Goal: Task Accomplishment & Management: Use online tool/utility

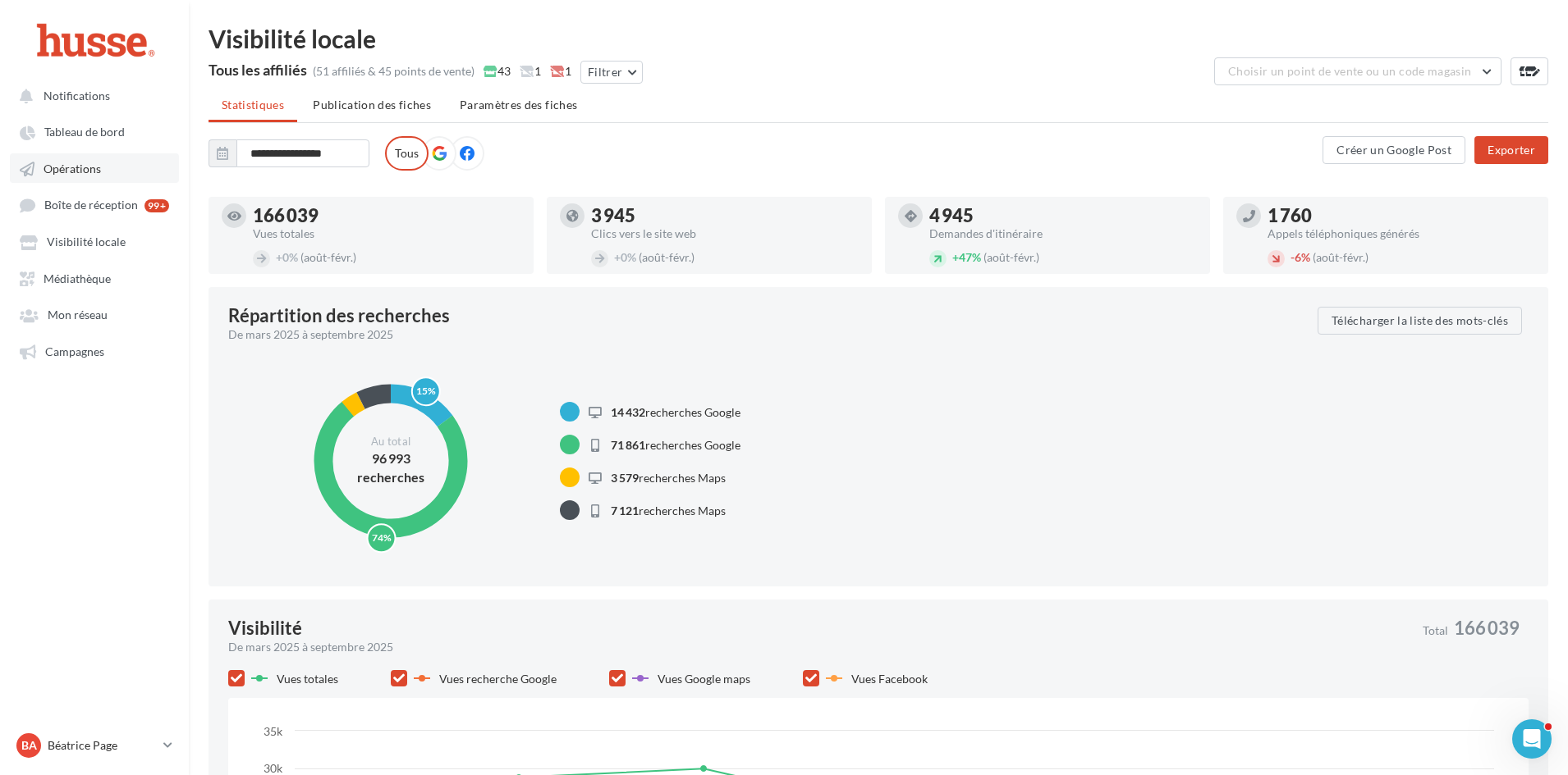
click at [88, 169] on span "Opérations" at bounding box center [72, 168] width 57 height 14
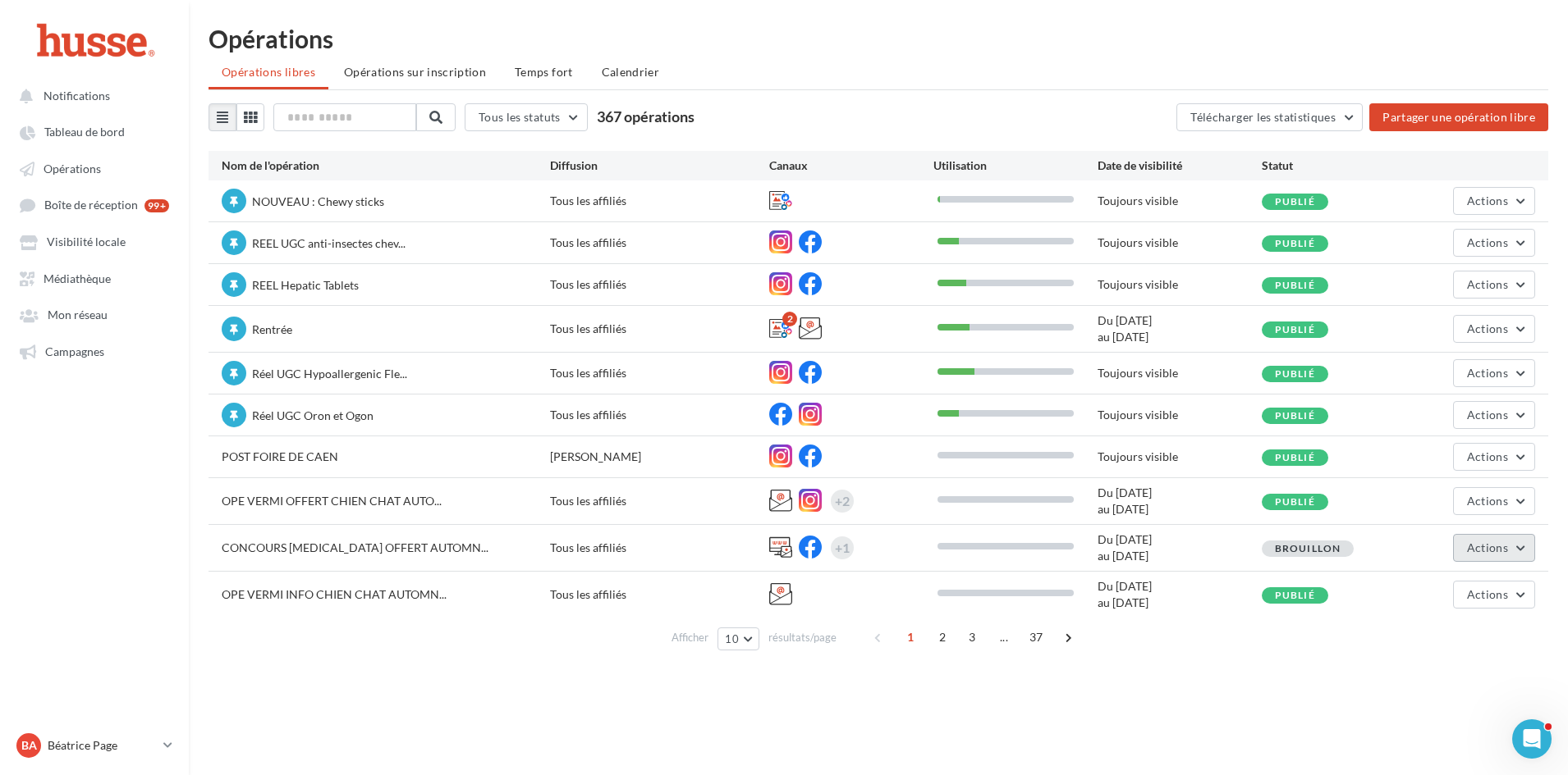
click at [1491, 541] on span "Actions" at bounding box center [1487, 548] width 41 height 14
click at [1269, 691] on div "Notifications Tableau de bord Opérations" at bounding box center [784, 414] width 1568 height 775
click at [1495, 594] on span "Actions" at bounding box center [1487, 594] width 41 height 14
click at [1447, 439] on button "Editer" at bounding box center [1453, 428] width 165 height 43
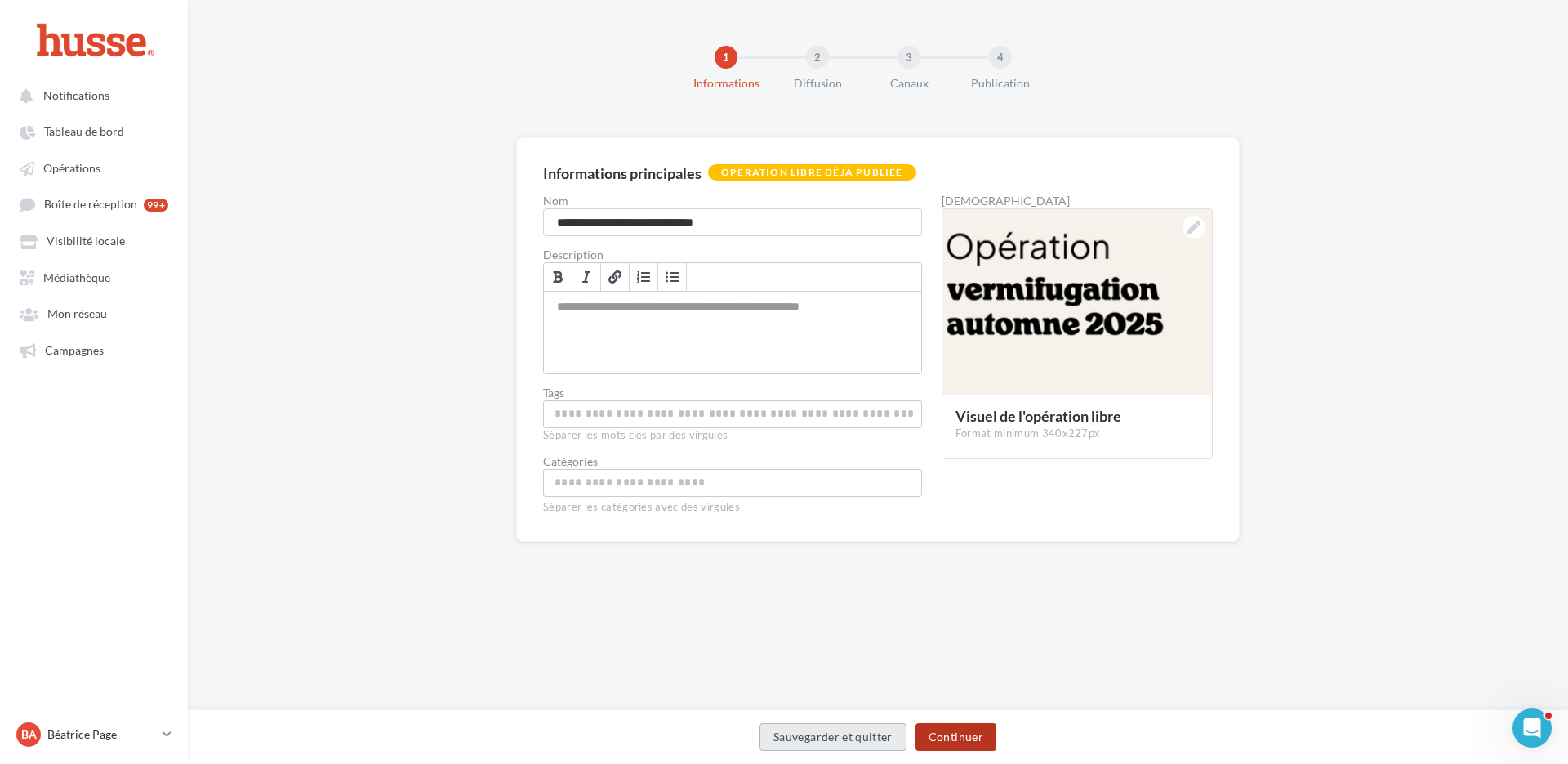
click at [960, 735] on button "Continuer" at bounding box center [955, 737] width 80 height 27
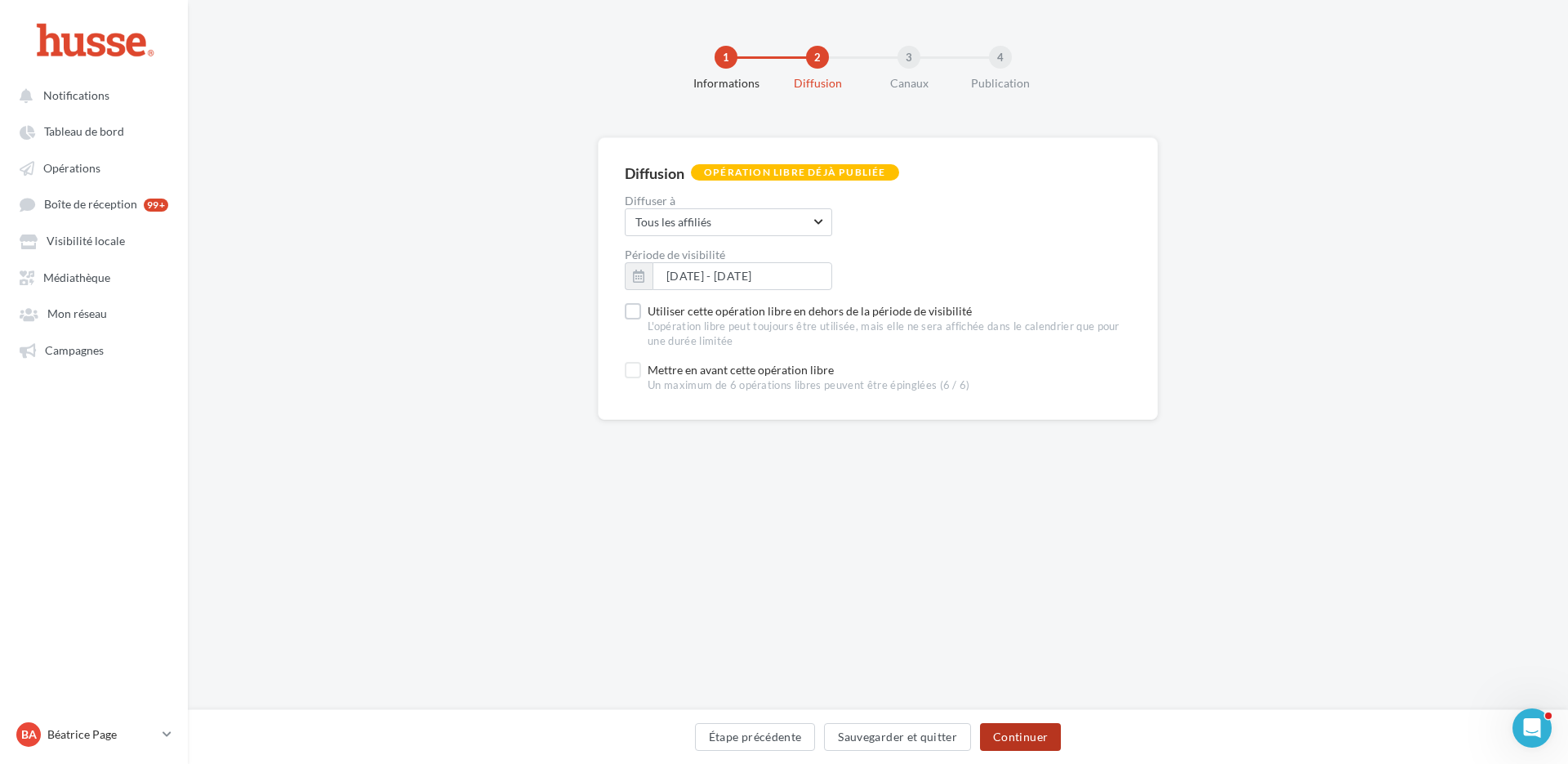
click at [1022, 737] on button "Continuer" at bounding box center [1019, 737] width 80 height 27
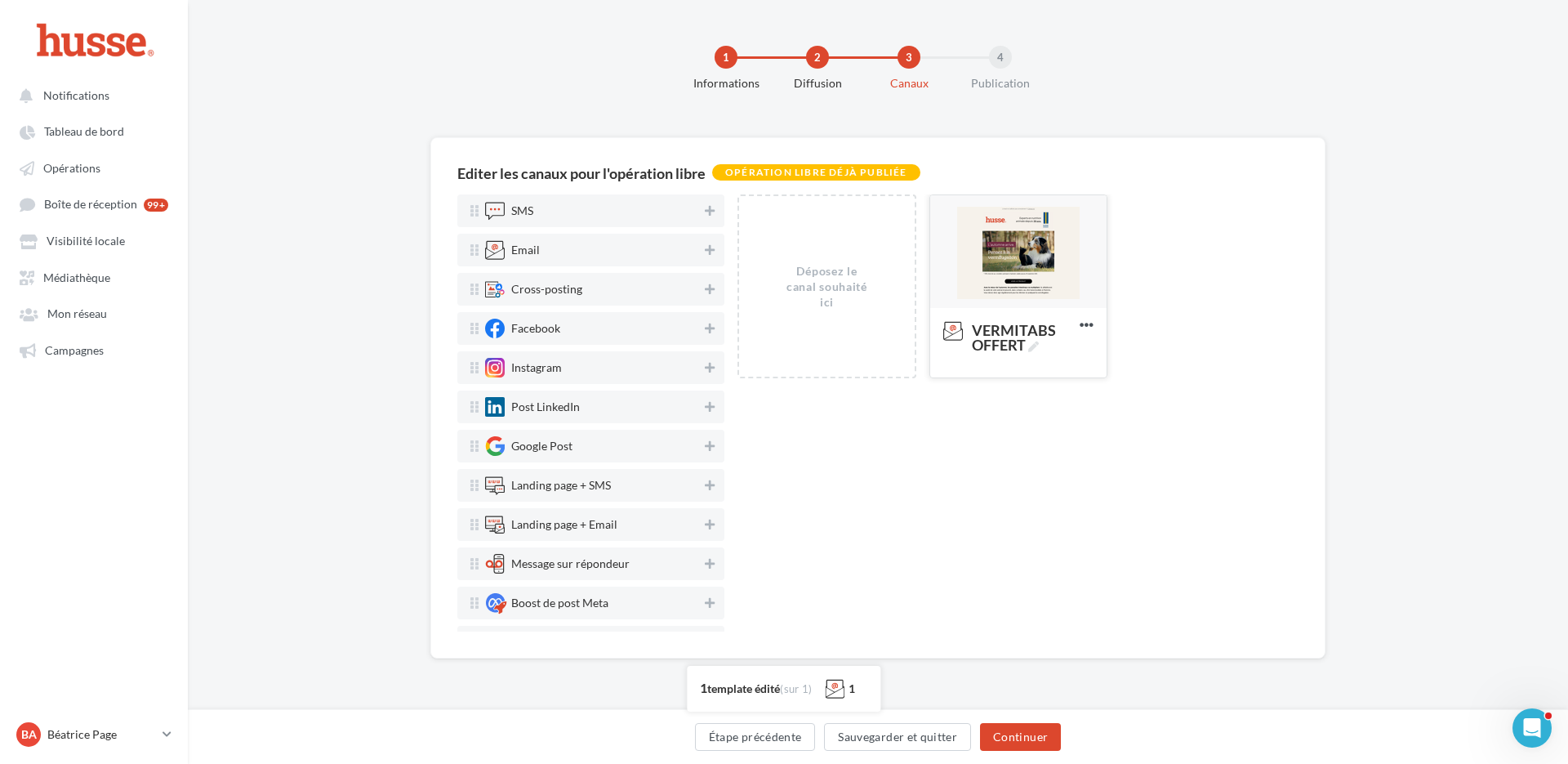
click at [1021, 258] on div at bounding box center [1018, 252] width 176 height 115
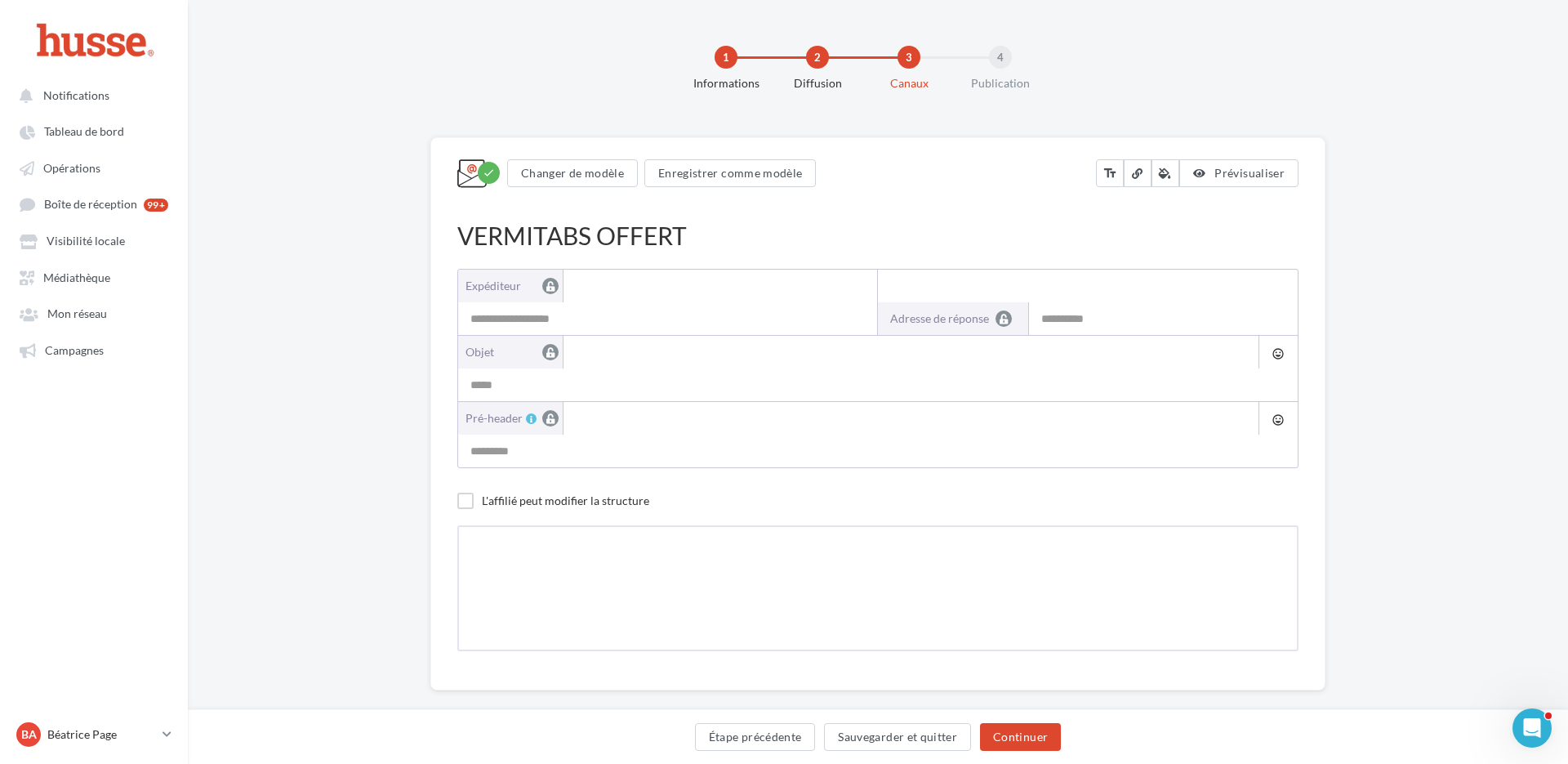
type input "**********"
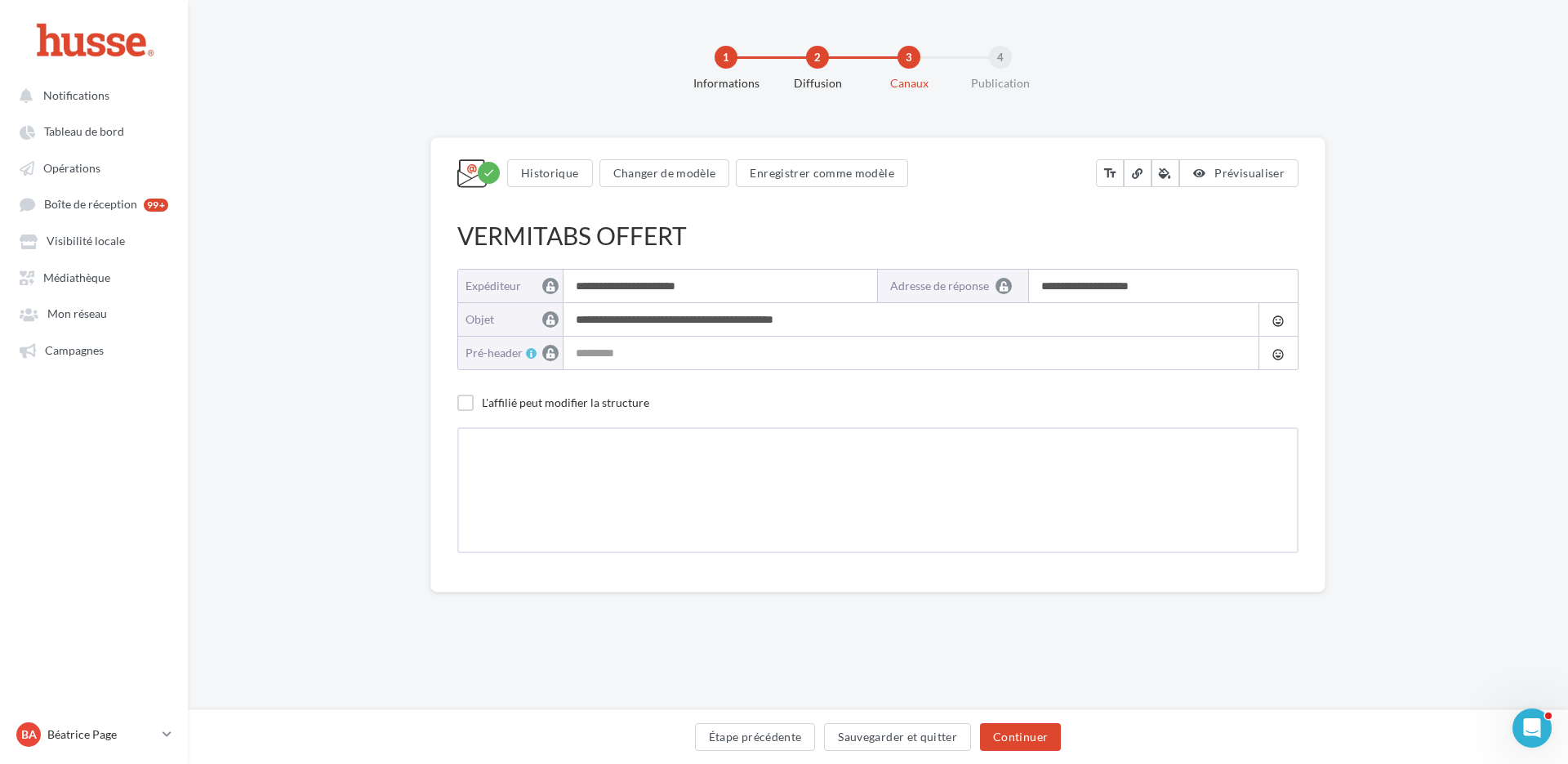
type input "**********"
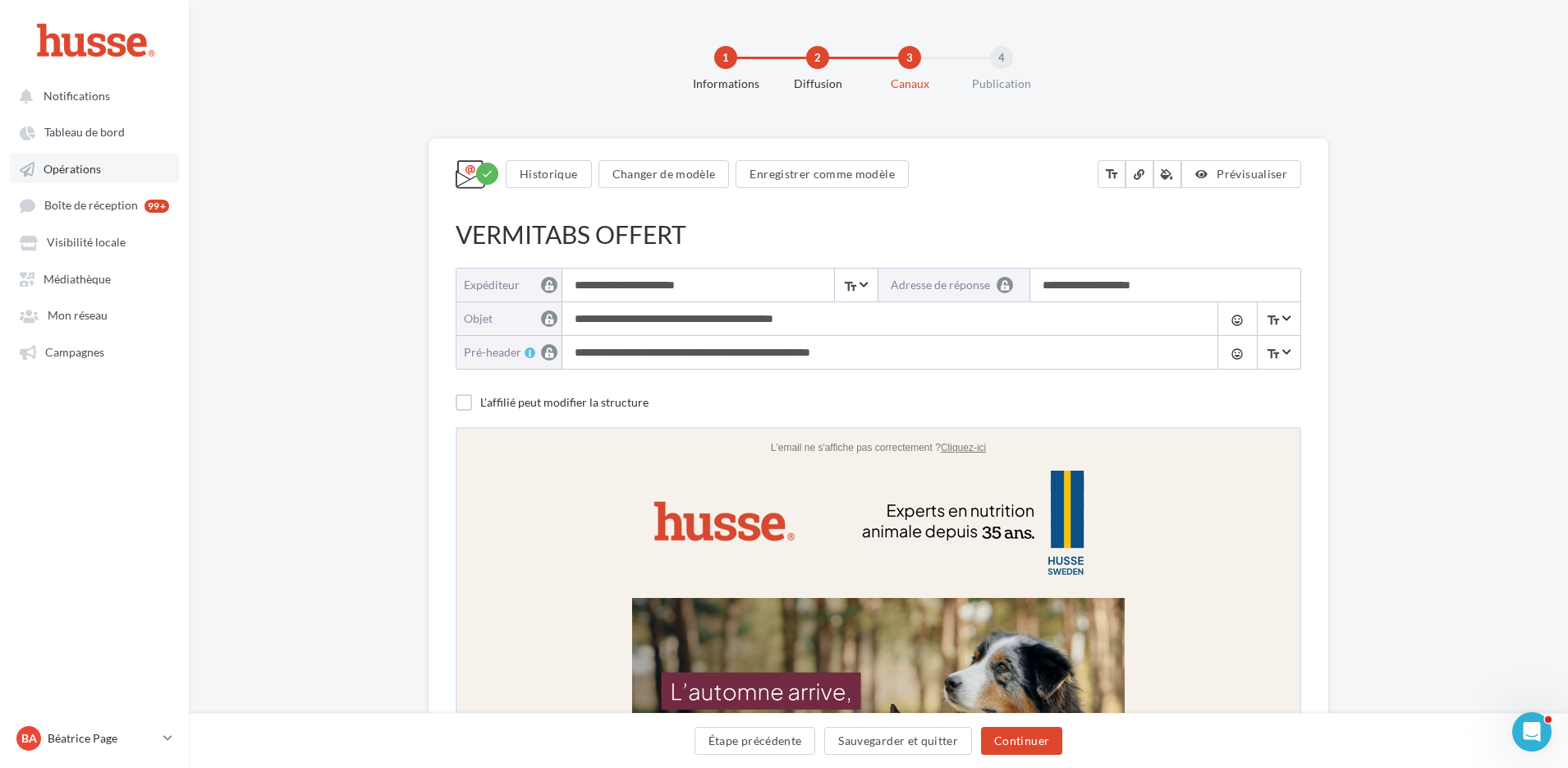
click at [94, 170] on span "Opérations" at bounding box center [72, 168] width 57 height 14
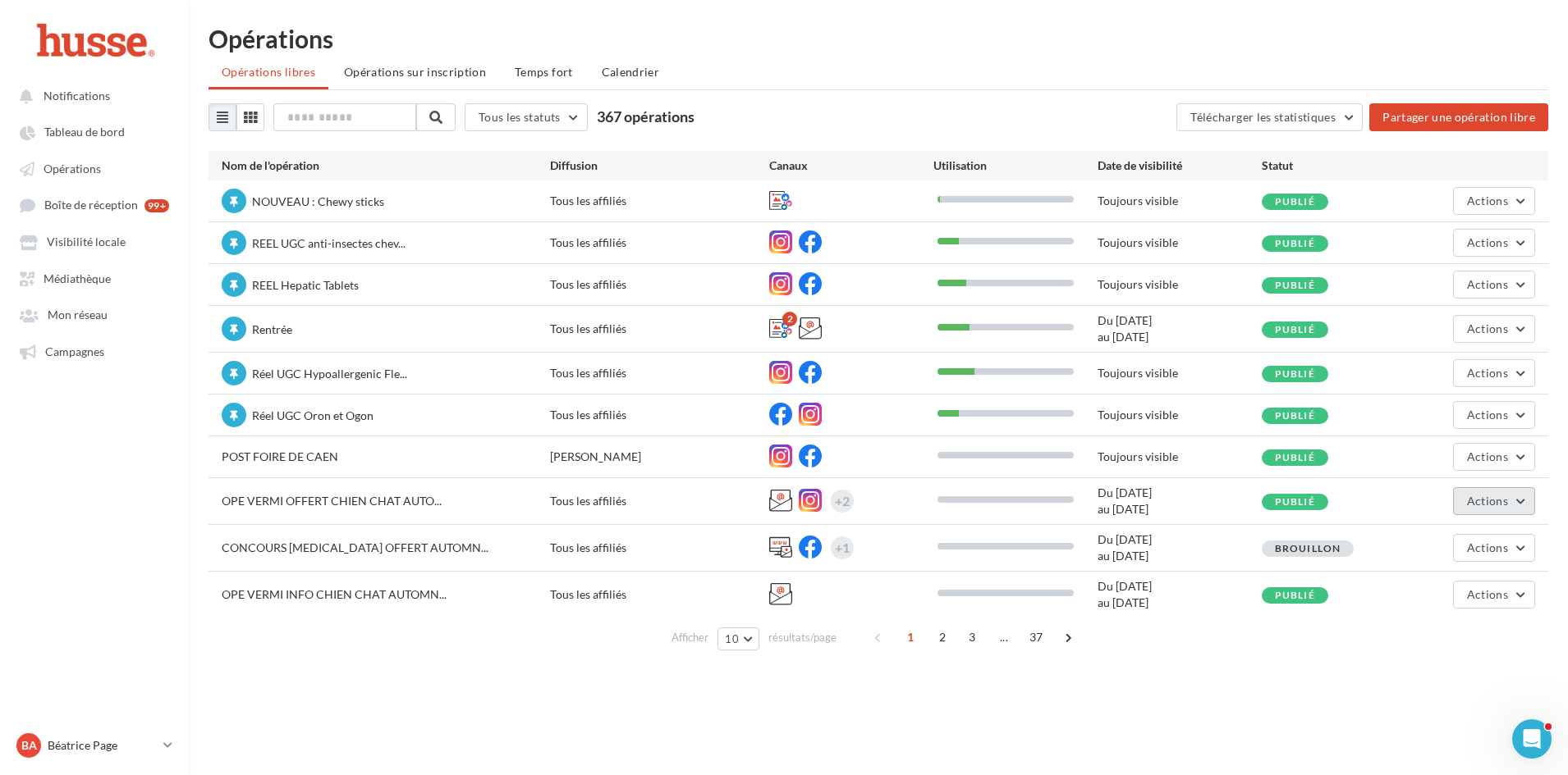
click at [1508, 497] on button "Actions" at bounding box center [1494, 501] width 82 height 28
click at [1429, 545] on button "Editer" at bounding box center [1453, 539] width 165 height 43
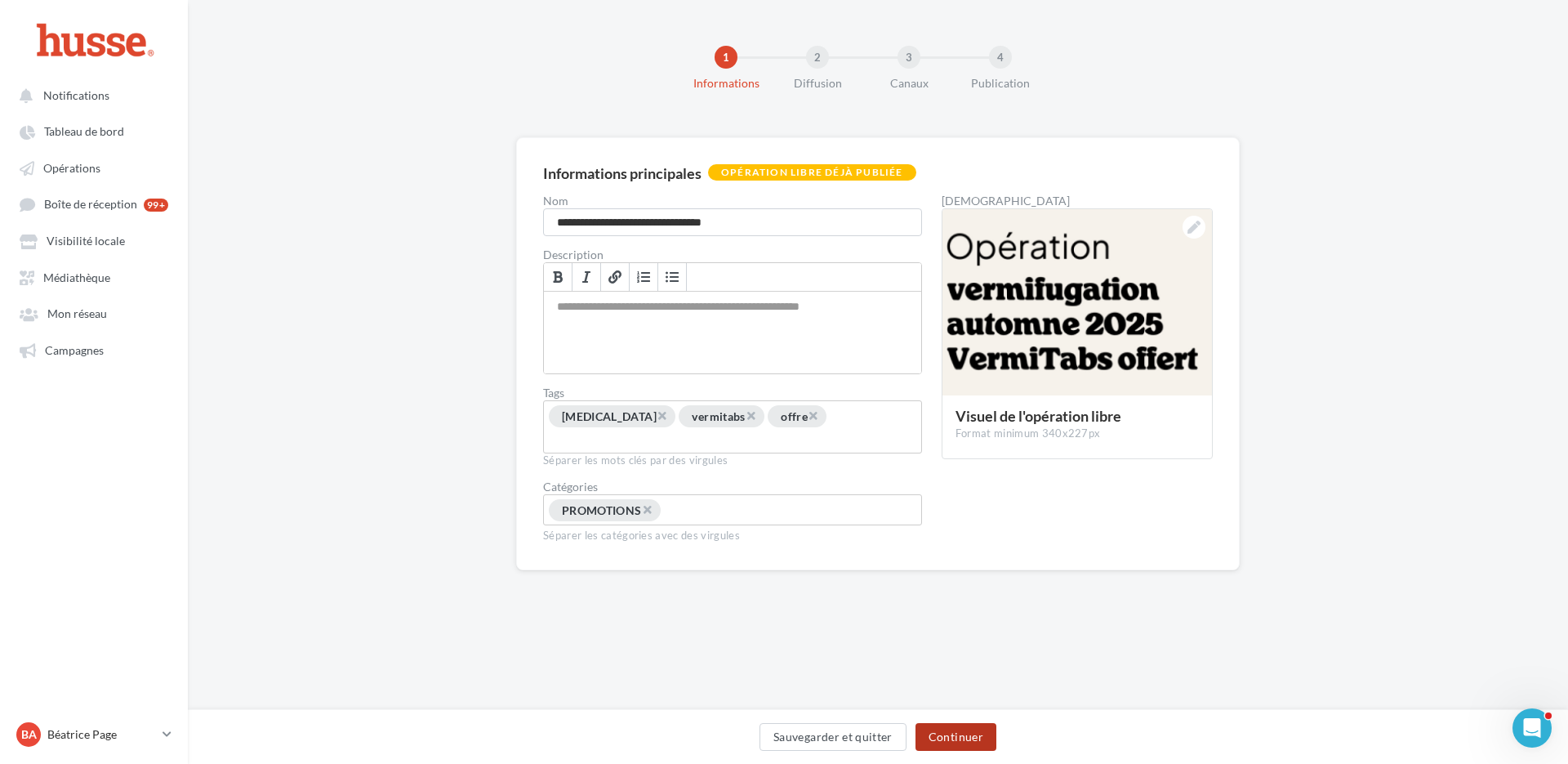
click at [963, 734] on button "Continuer" at bounding box center [955, 737] width 80 height 27
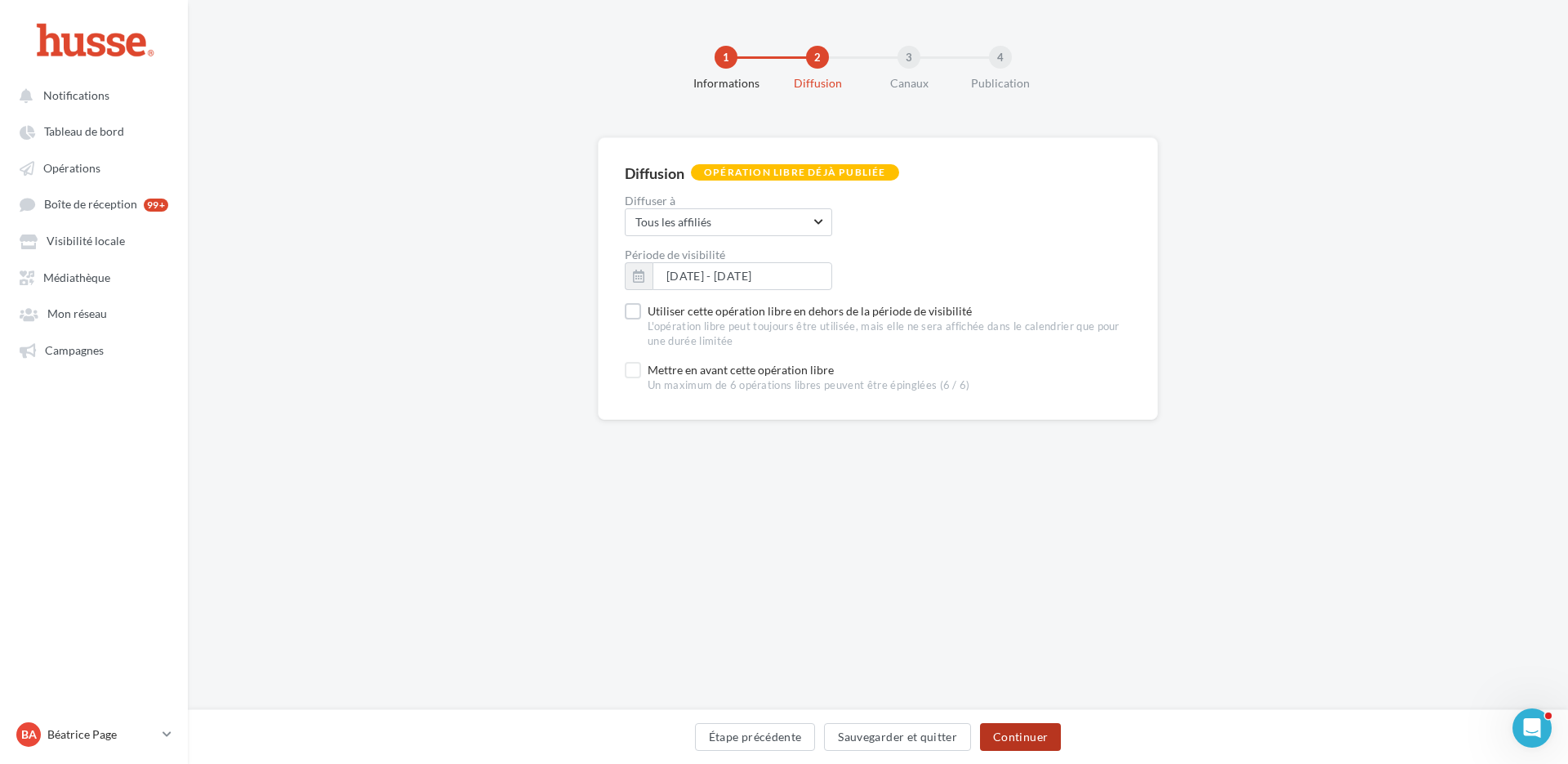
click at [1015, 735] on button "Continuer" at bounding box center [1019, 737] width 80 height 27
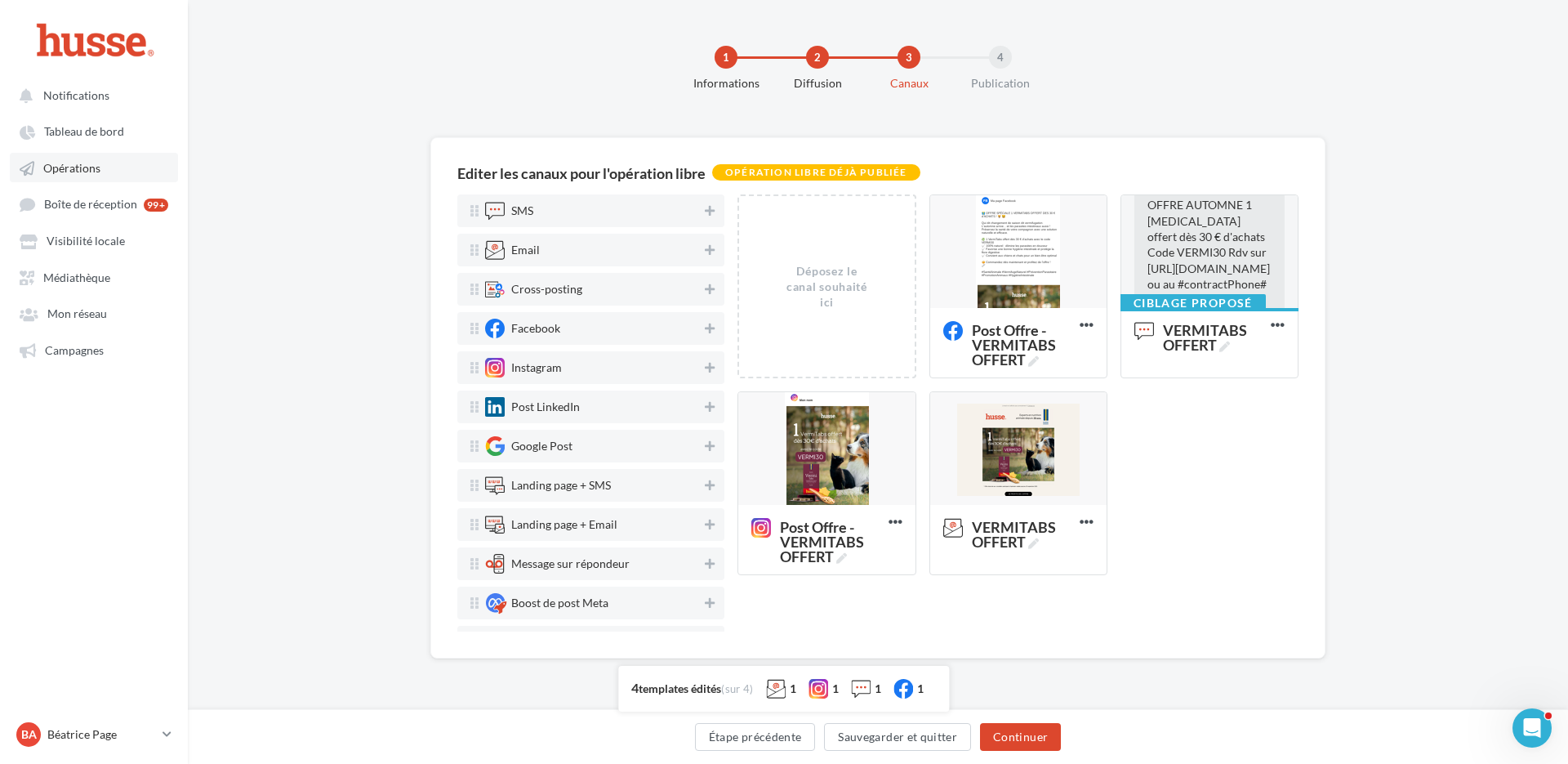
click at [74, 168] on span "Opérations" at bounding box center [72, 168] width 57 height 14
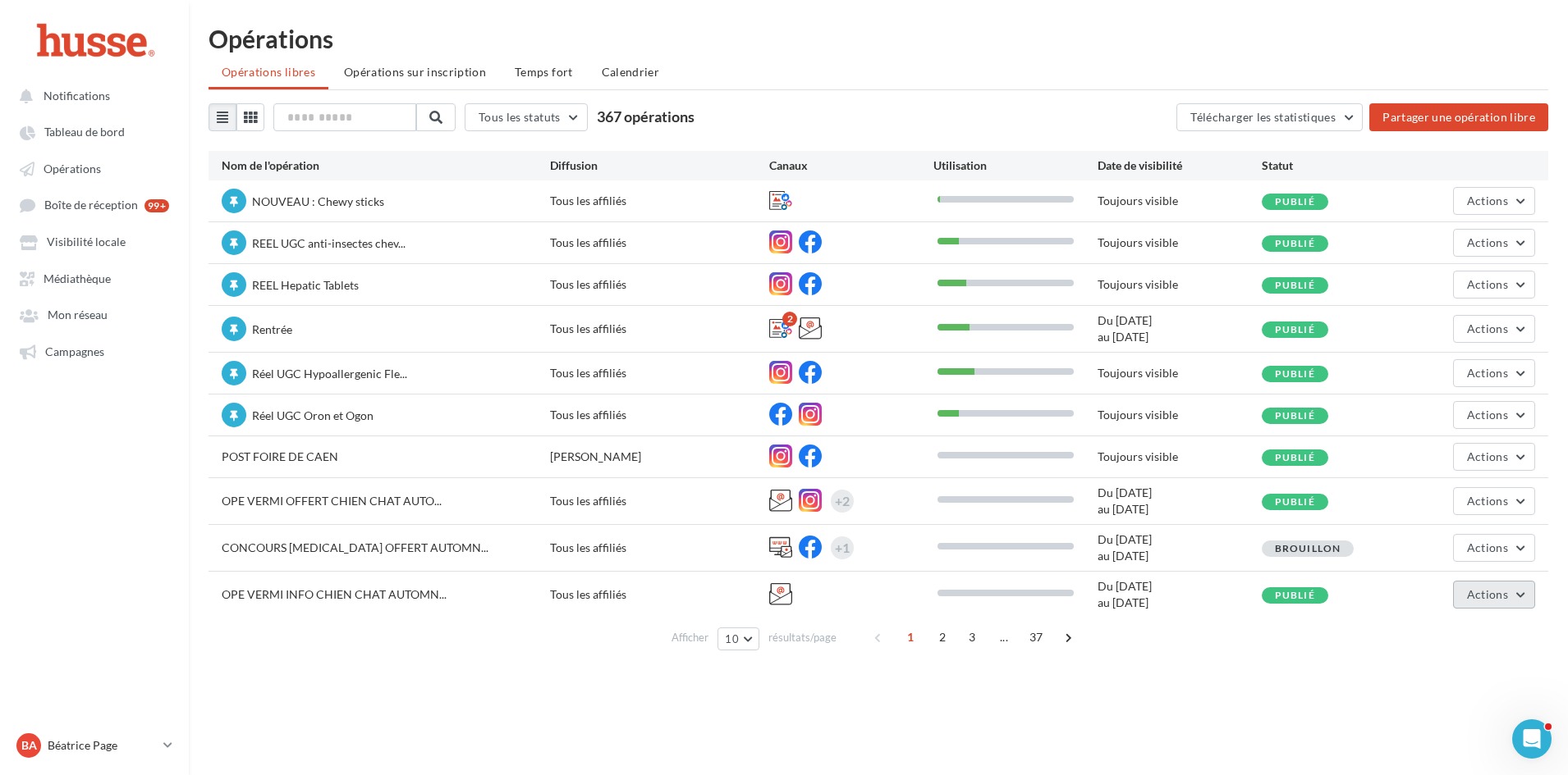
click at [1519, 592] on button "Actions" at bounding box center [1494, 594] width 82 height 28
click at [1423, 433] on button "Editer" at bounding box center [1453, 428] width 165 height 43
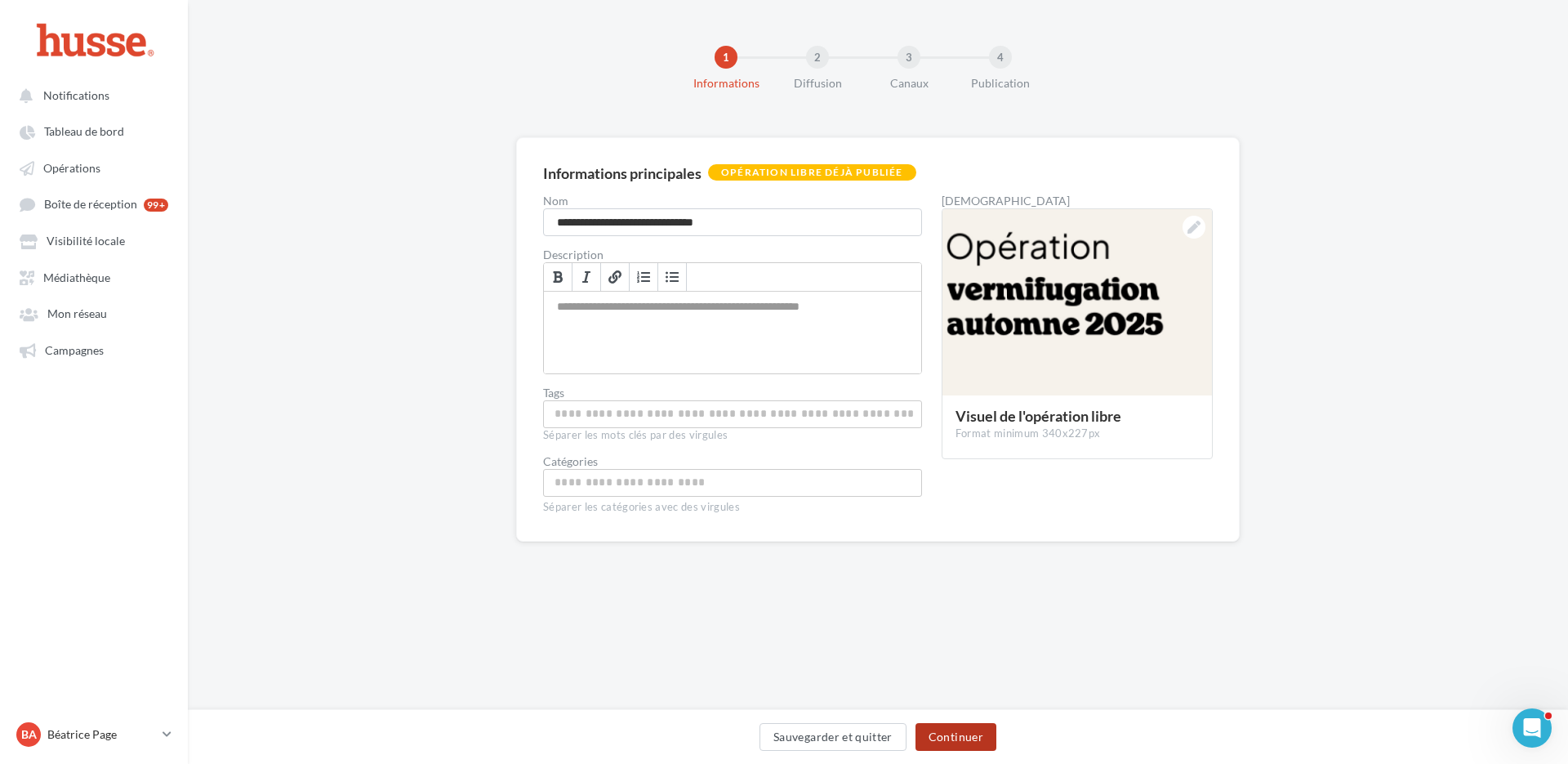
click at [961, 727] on button "Continuer" at bounding box center [955, 737] width 80 height 27
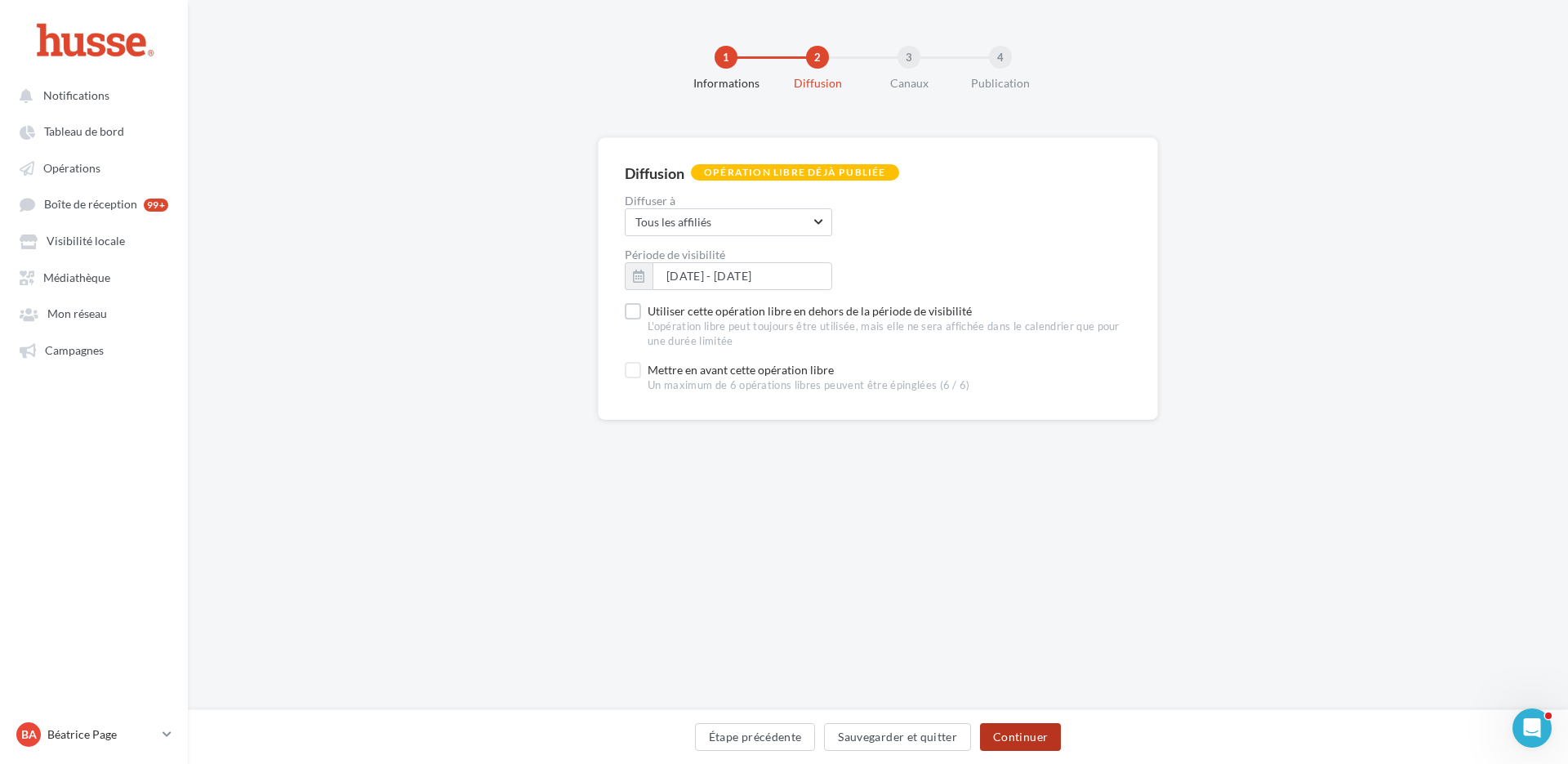
click at [1019, 737] on button "Continuer" at bounding box center [1019, 737] width 80 height 27
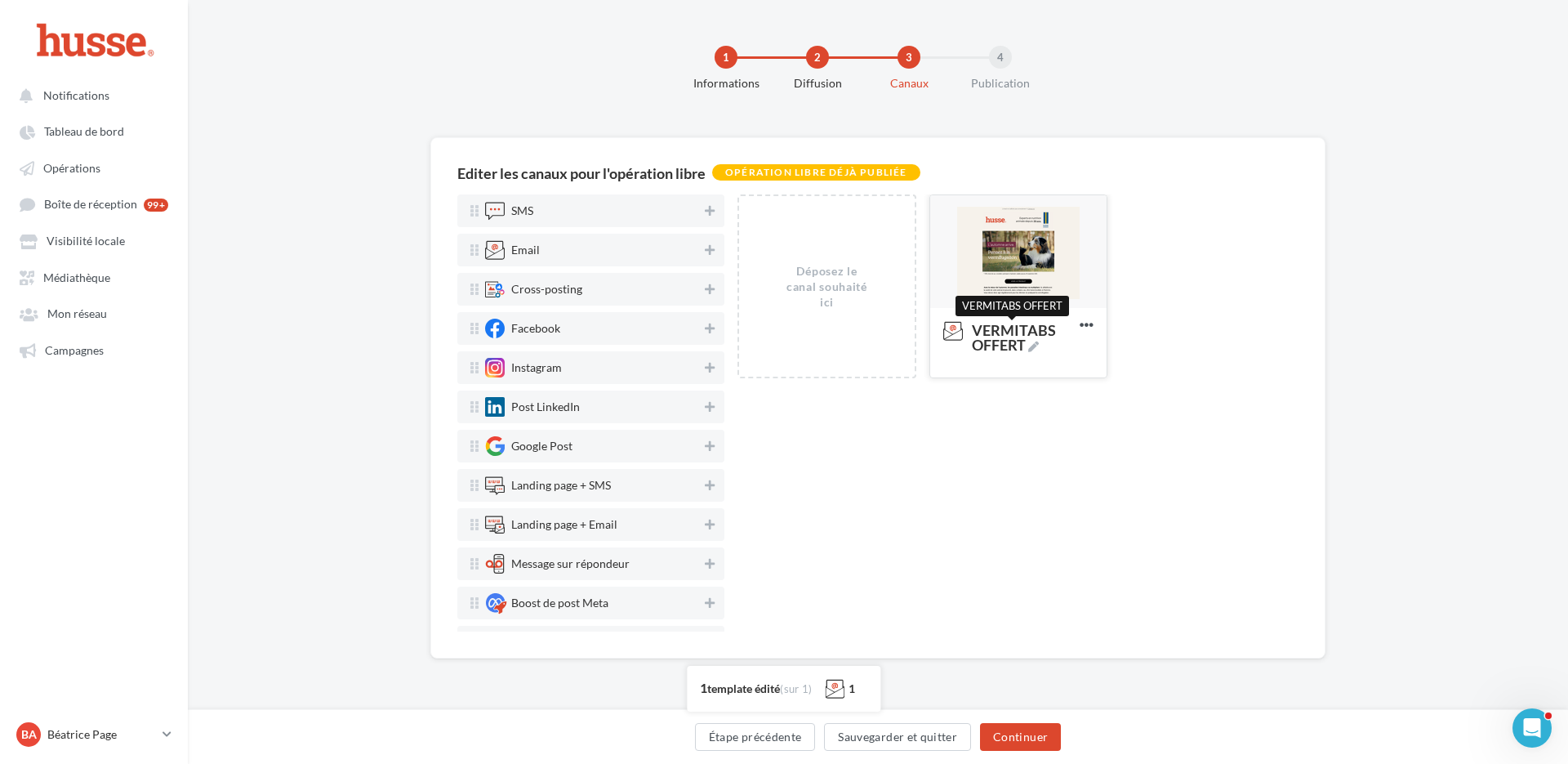
click at [1034, 346] on icon at bounding box center [1032, 346] width 10 height 10
click at [1034, 346] on textarea "VERMITABS OFFERT VERMITABS OFFERT" at bounding box center [1001, 336] width 132 height 46
drag, startPoint x: 1017, startPoint y: 337, endPoint x: 942, endPoint y: 342, distance: 75.2
click at [942, 342] on textarea "VERMITABS OFFERT" at bounding box center [1001, 336] width 132 height 46
click at [1003, 342] on textarea "VERMITABS OFFERT" at bounding box center [1001, 336] width 132 height 46
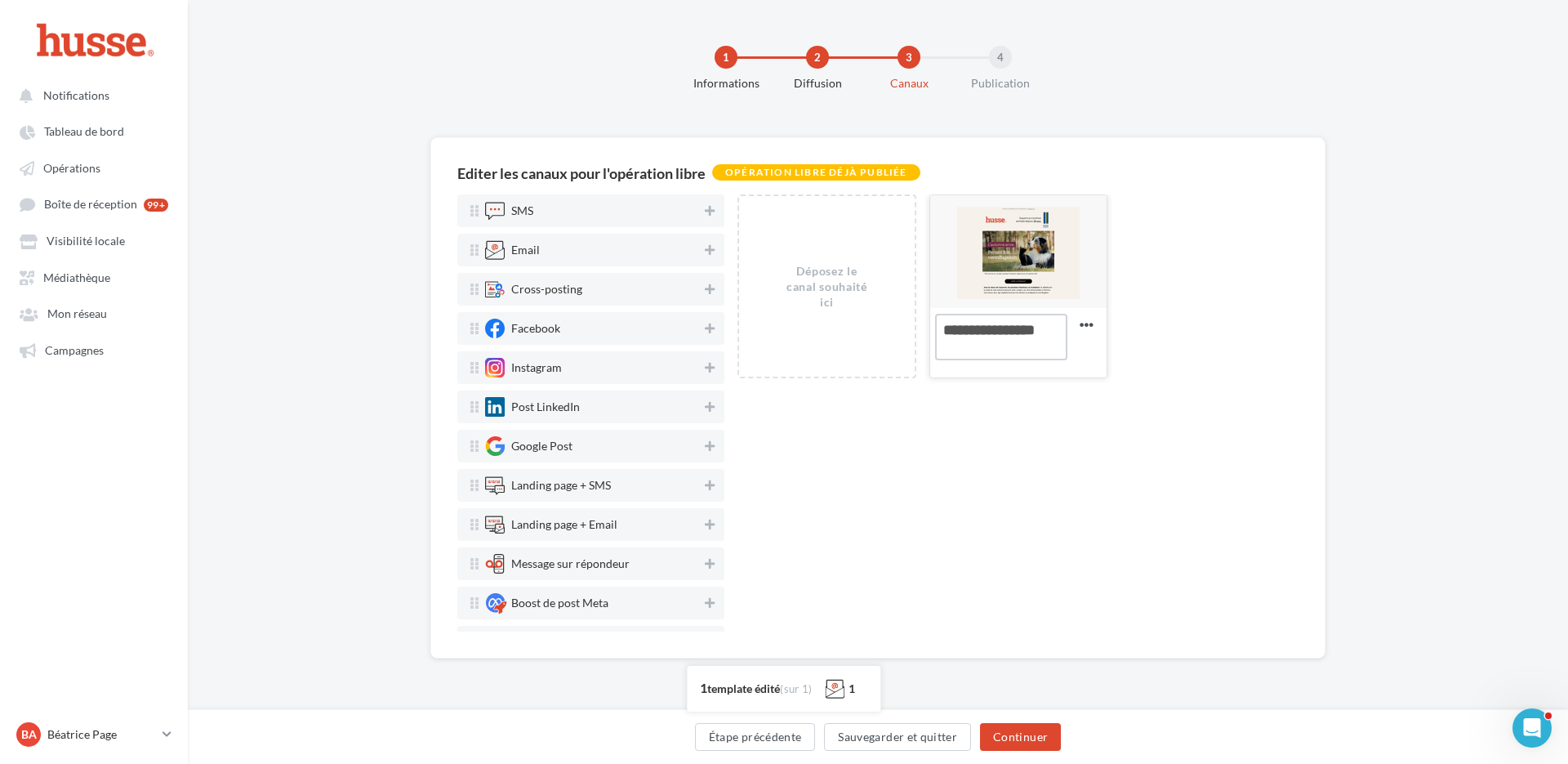
drag, startPoint x: 982, startPoint y: 350, endPoint x: 938, endPoint y: 350, distance: 44.0
click at [938, 350] on textarea "VERMITABS OFFERT" at bounding box center [1001, 336] width 132 height 46
type textarea "**********"
click at [1001, 245] on div at bounding box center [1018, 252] width 176 height 115
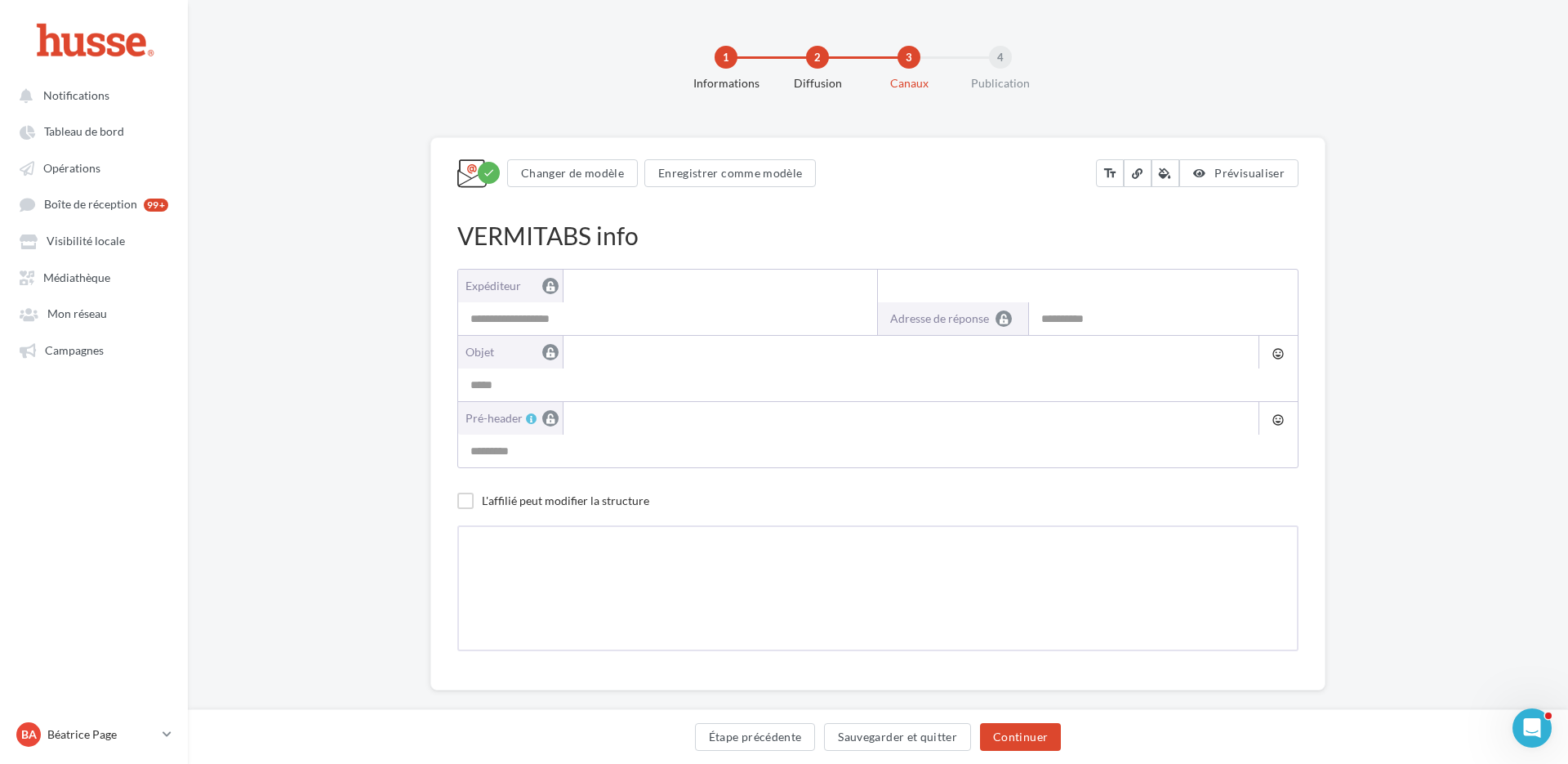
type input "**********"
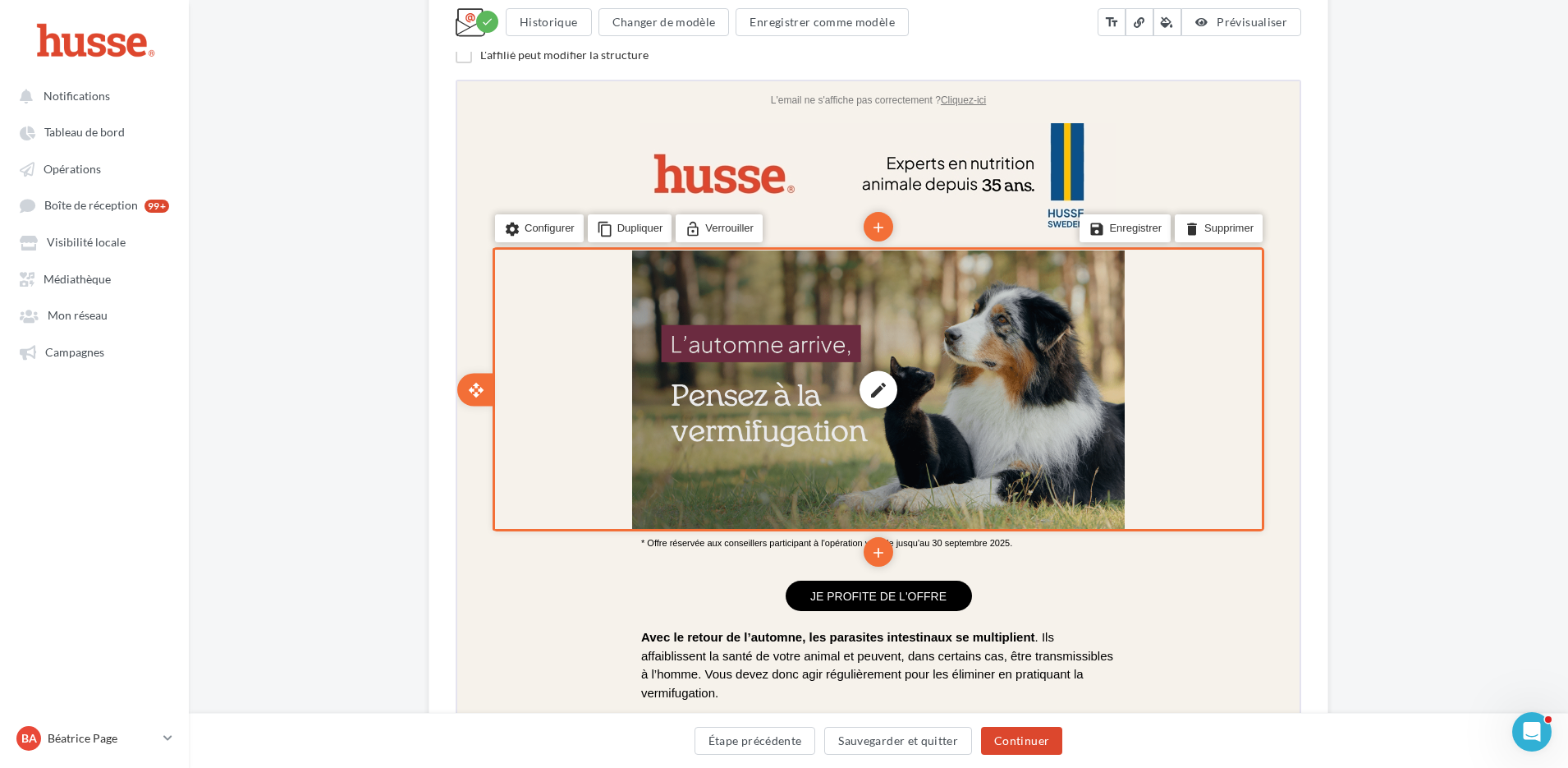
scroll to position [410, 0]
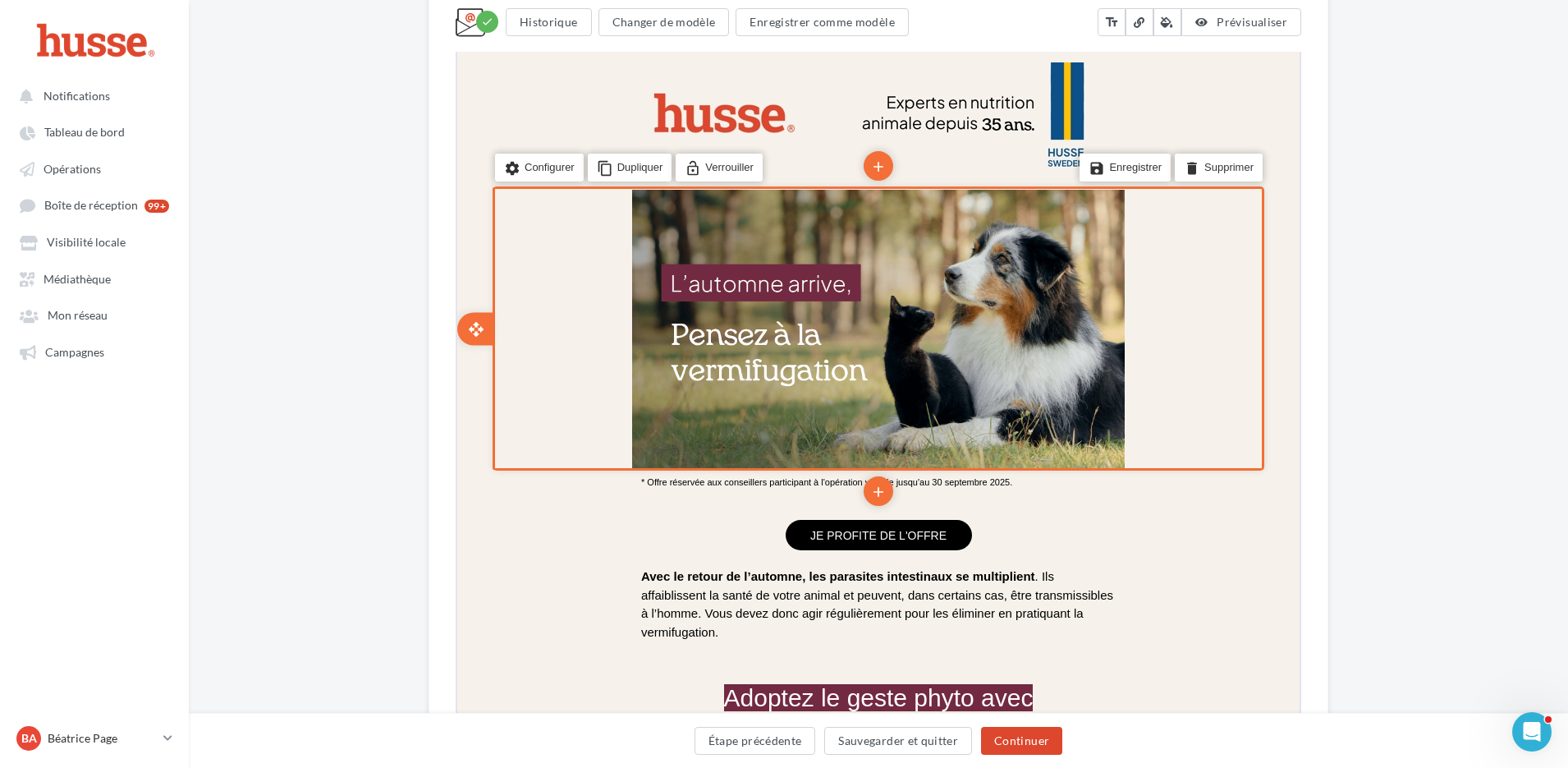
click at [909, 537] on div "add" at bounding box center [876, 535] width 70 height 140
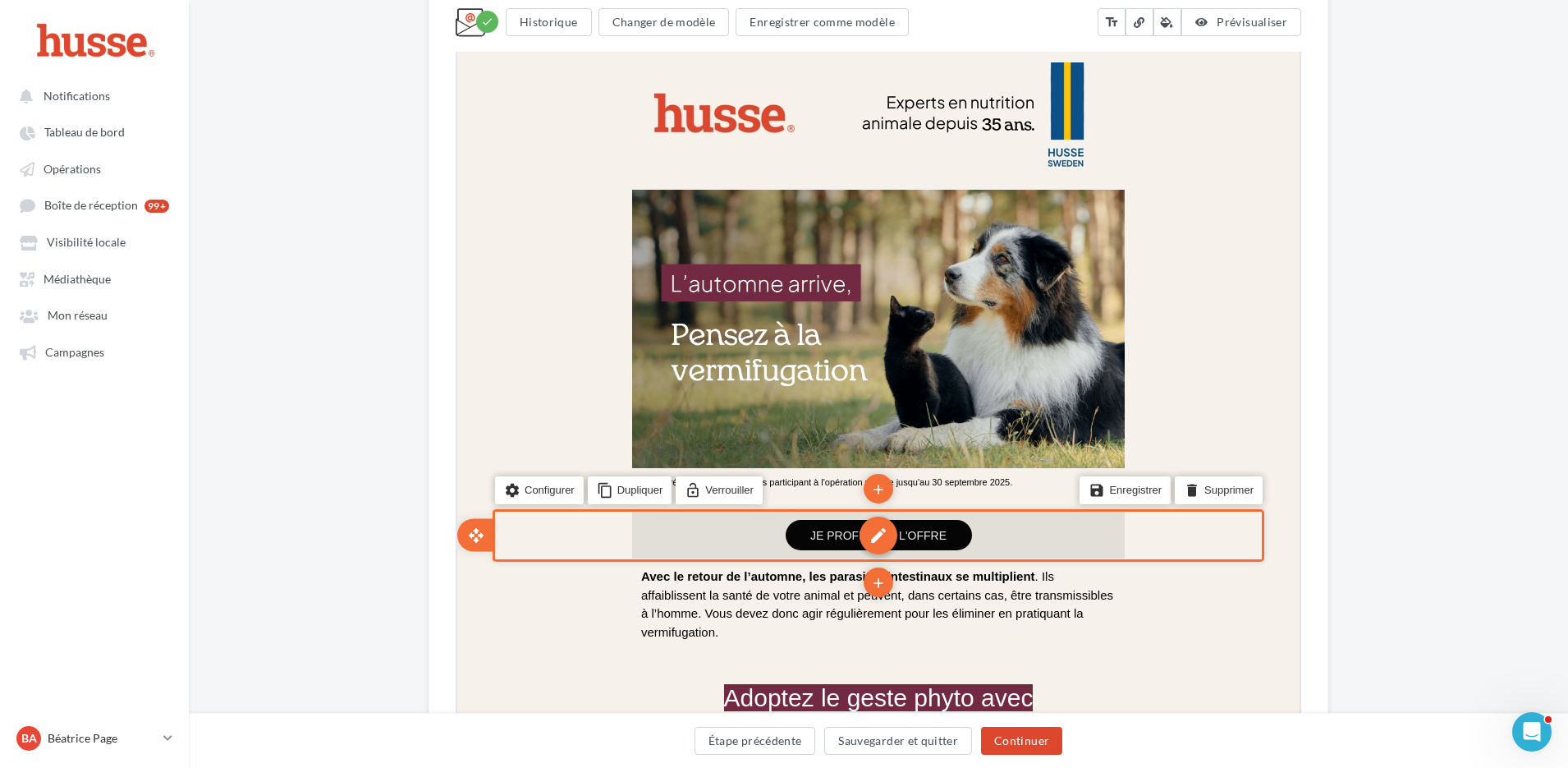
click at [883, 534] on div "edit" at bounding box center [877, 533] width 38 height 38
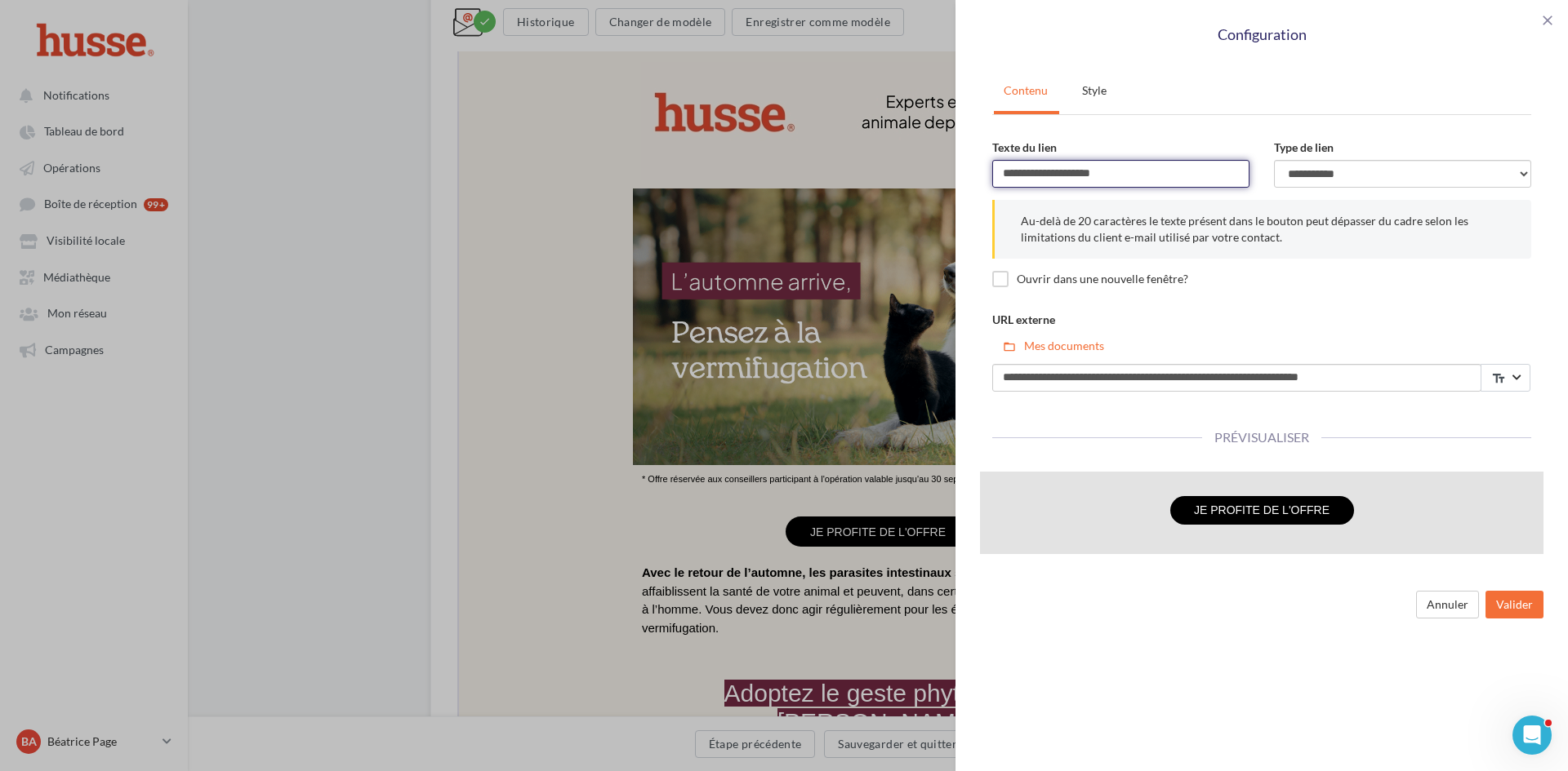
click at [1069, 169] on input "**********" at bounding box center [1120, 173] width 257 height 27
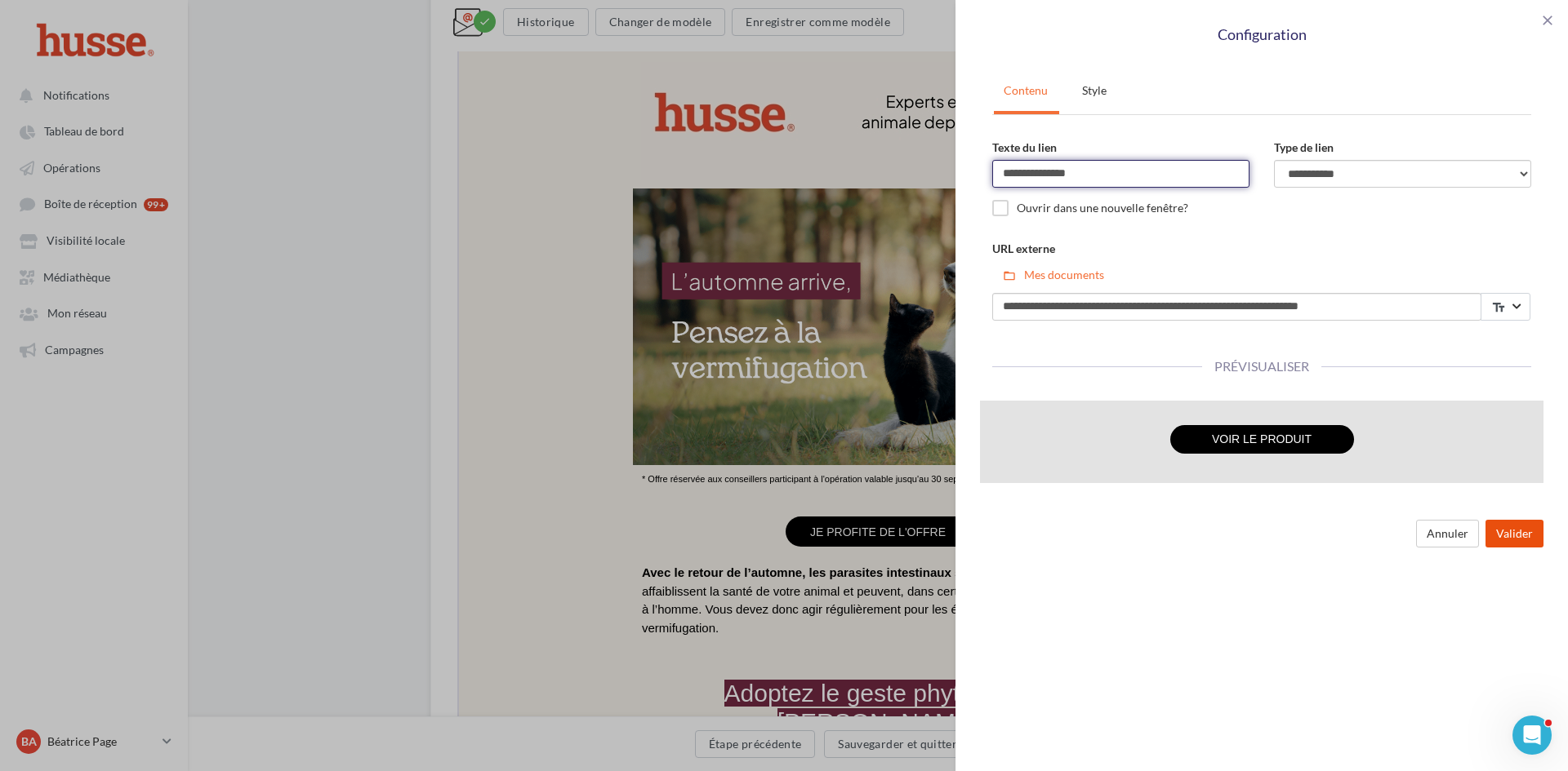
type input "**********"
click at [1511, 532] on button "Valider" at bounding box center [1514, 534] width 58 height 27
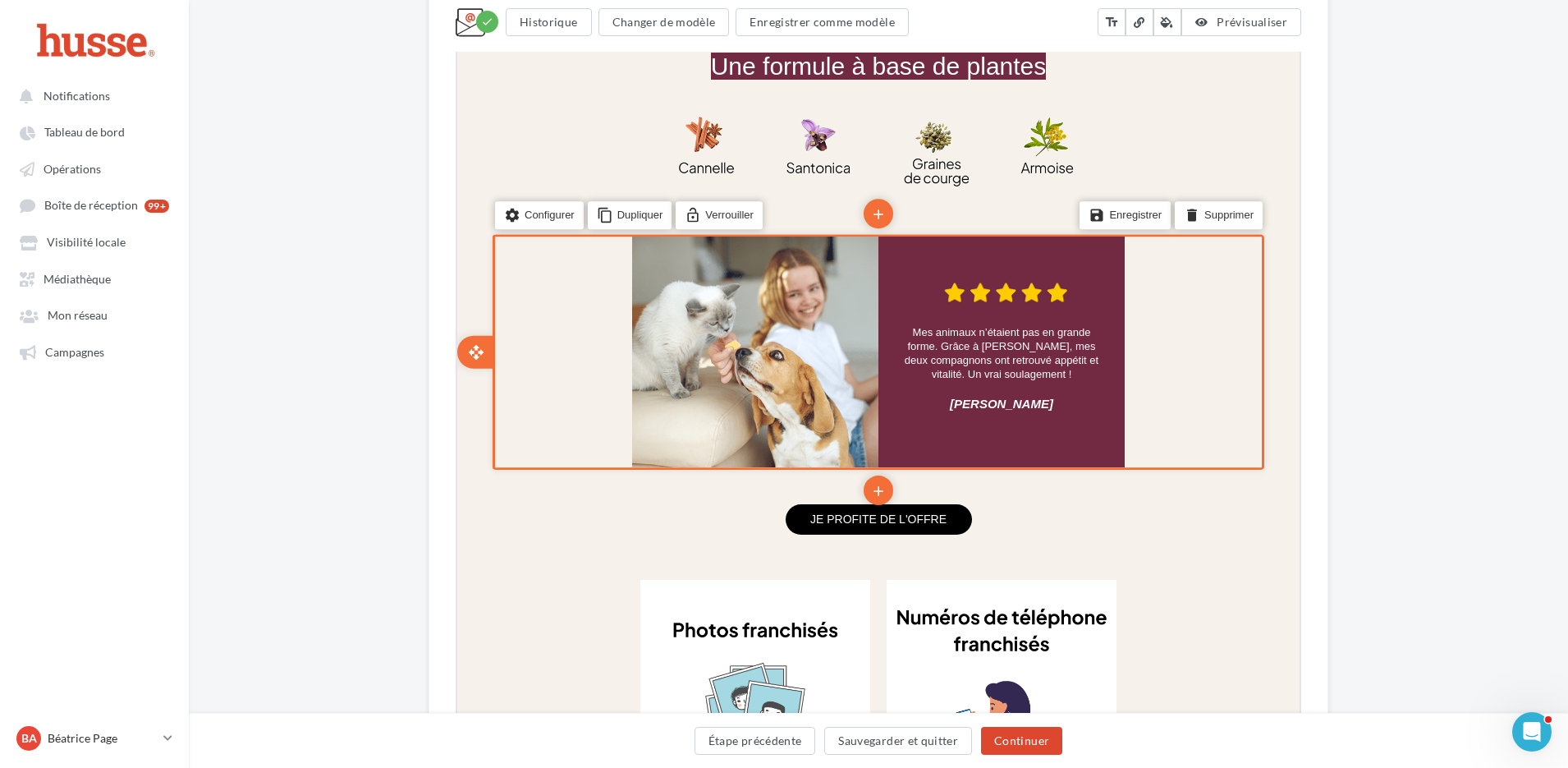
scroll to position [1478, 0]
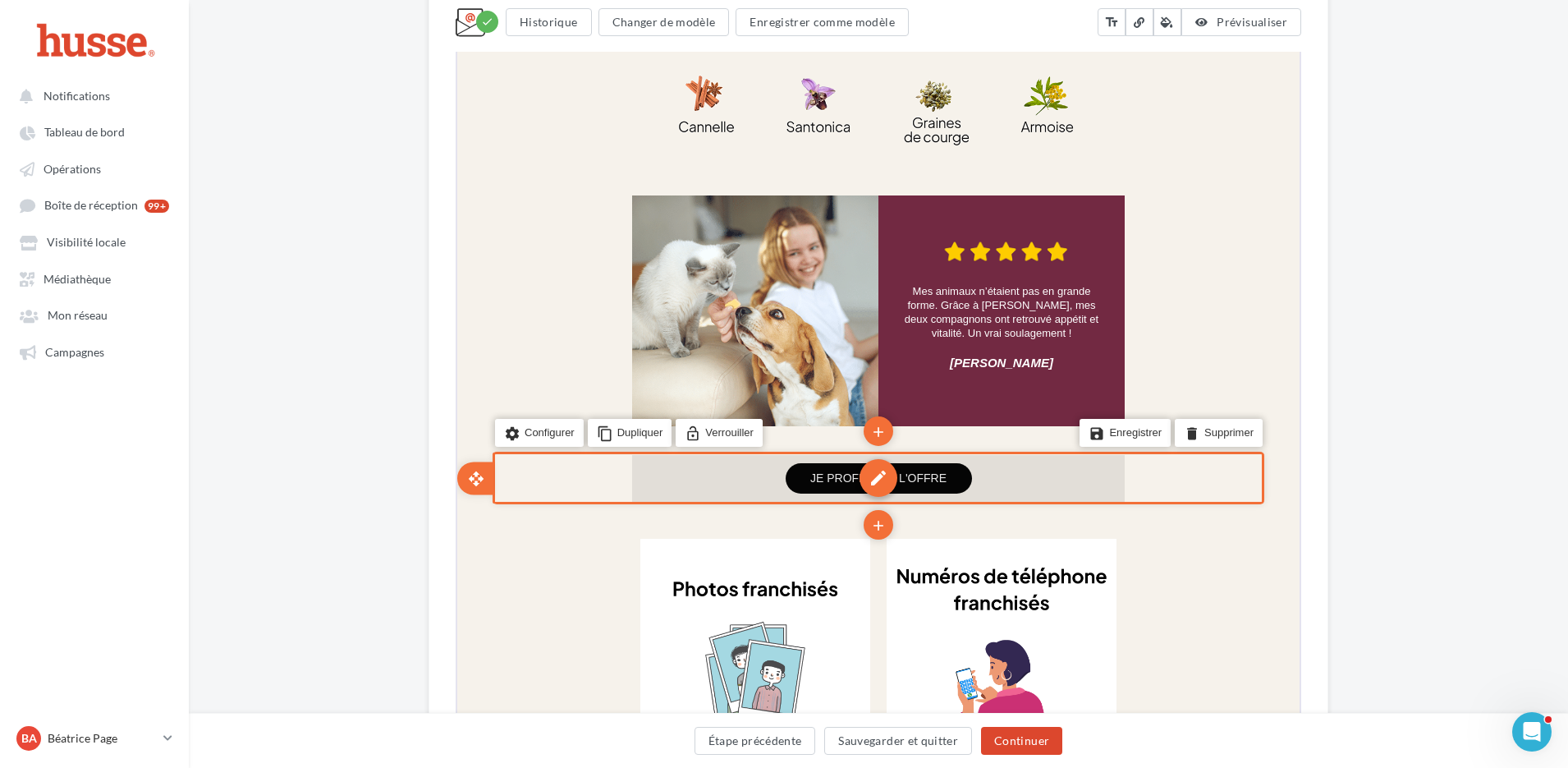
click at [873, 458] on div "edit" at bounding box center [877, 477] width 38 height 38
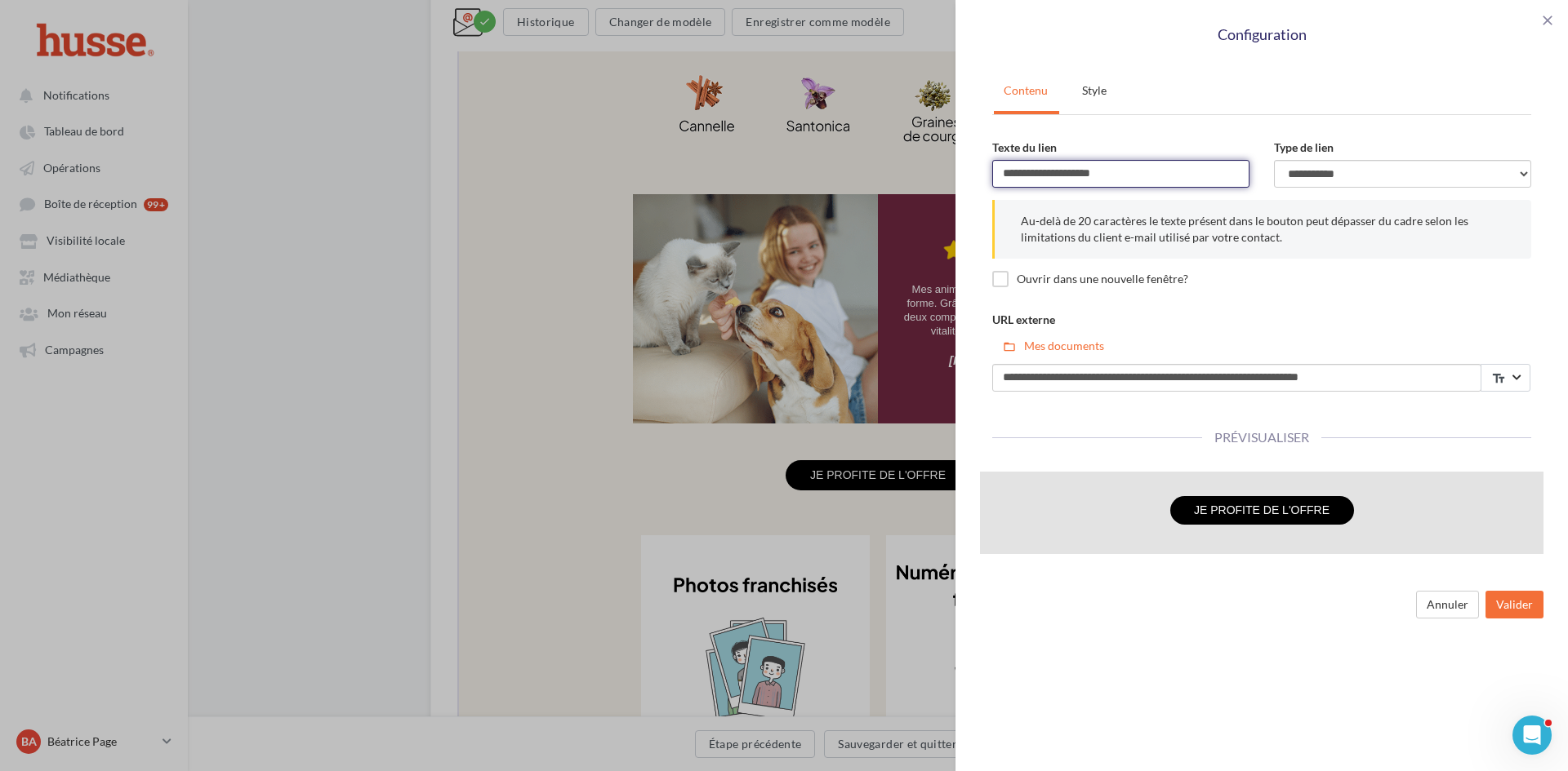
click at [1105, 169] on input "**********" at bounding box center [1120, 173] width 257 height 27
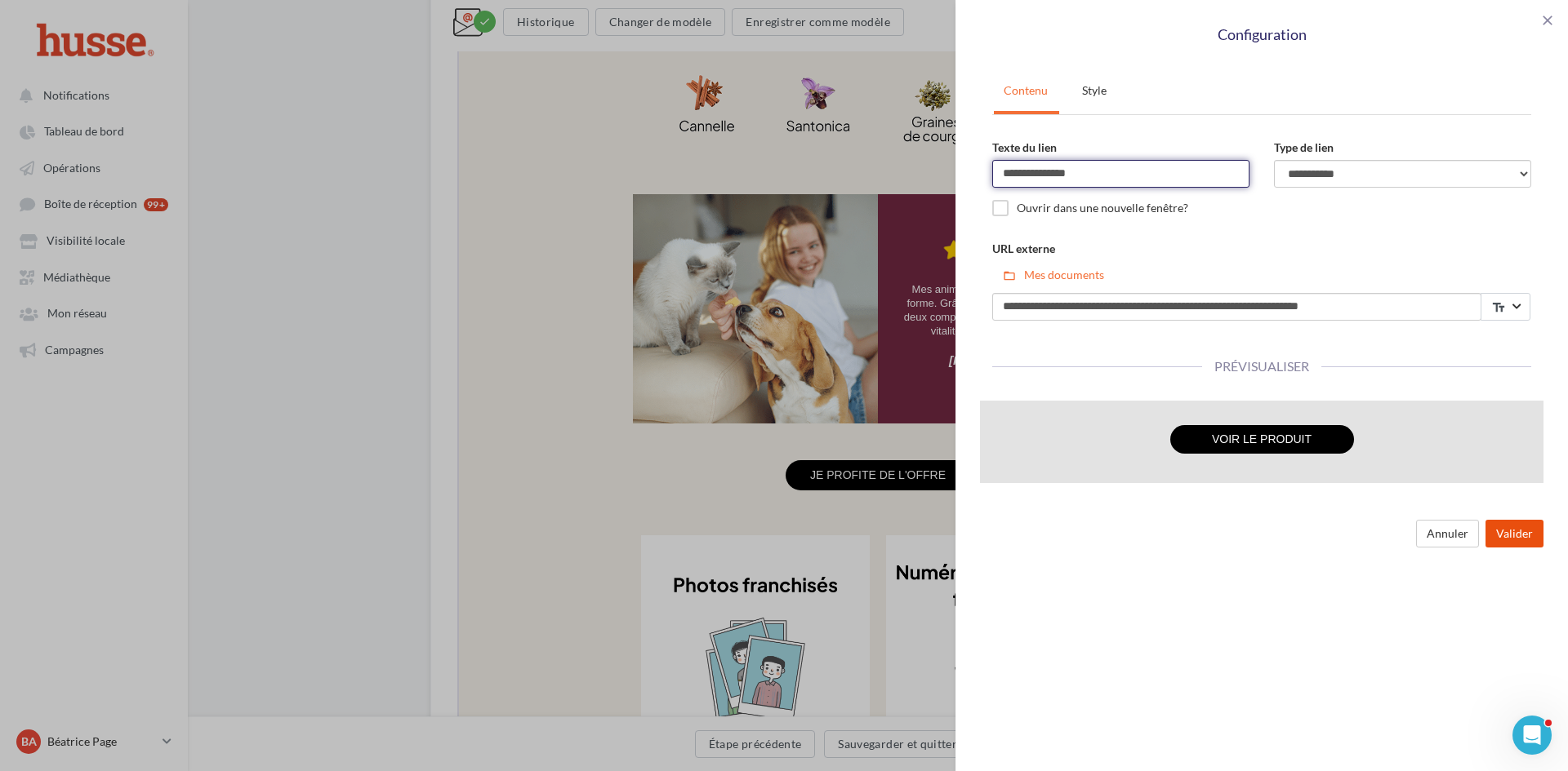
type input "**********"
click at [1510, 533] on button "Valider" at bounding box center [1514, 534] width 58 height 27
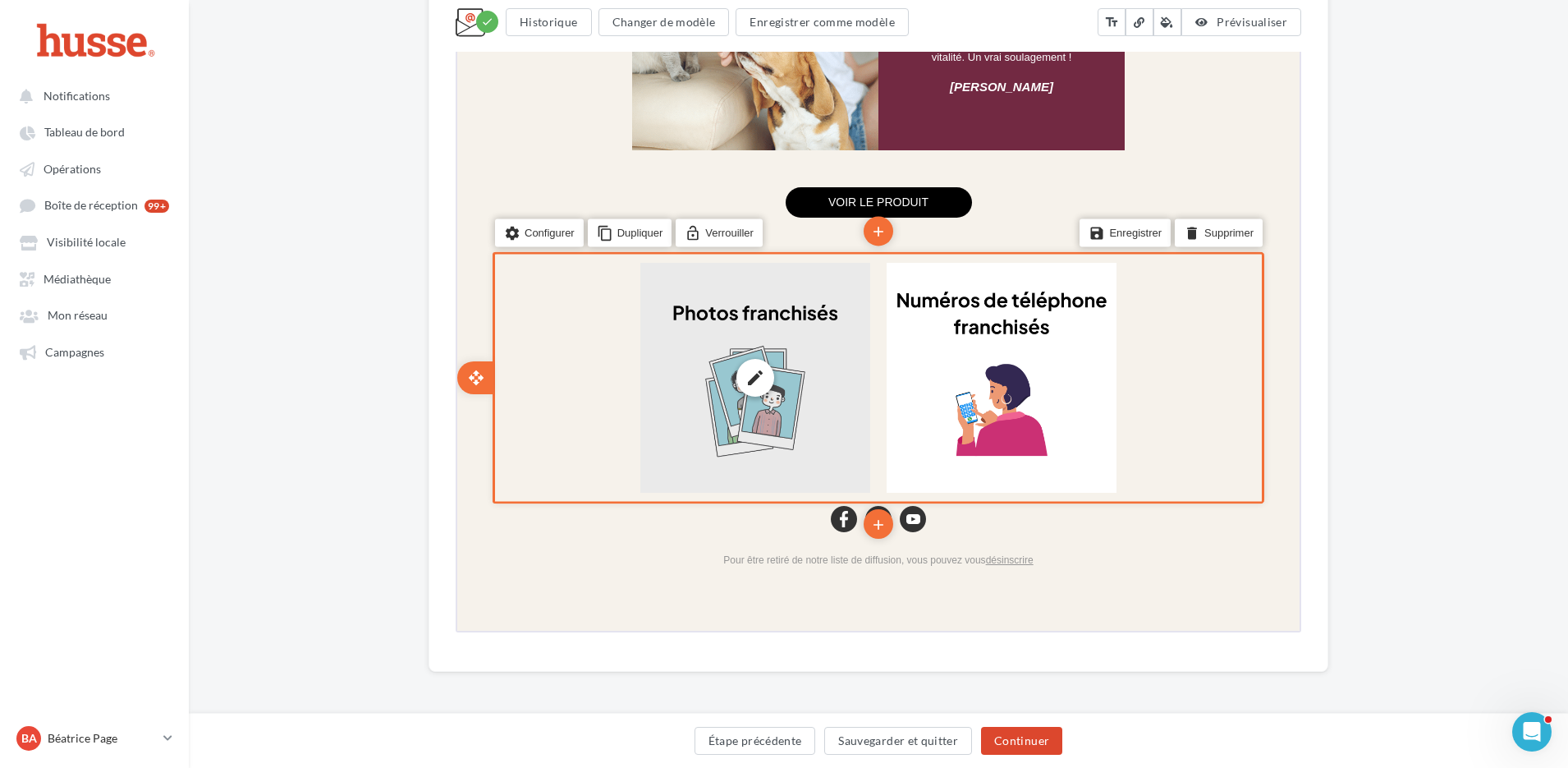
scroll to position [1755, 0]
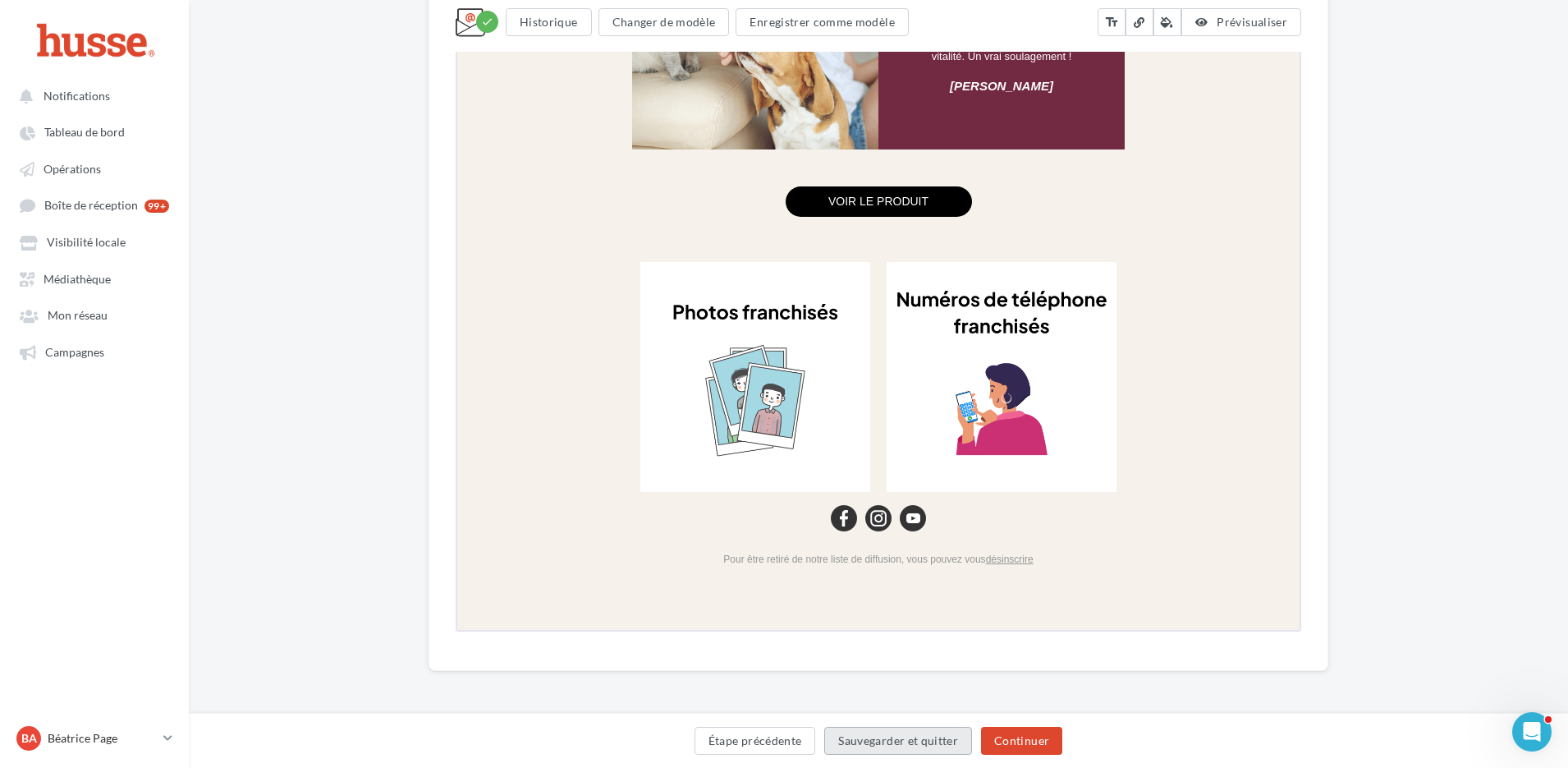
click at [896, 739] on button "Sauvegarder et quitter" at bounding box center [897, 740] width 147 height 28
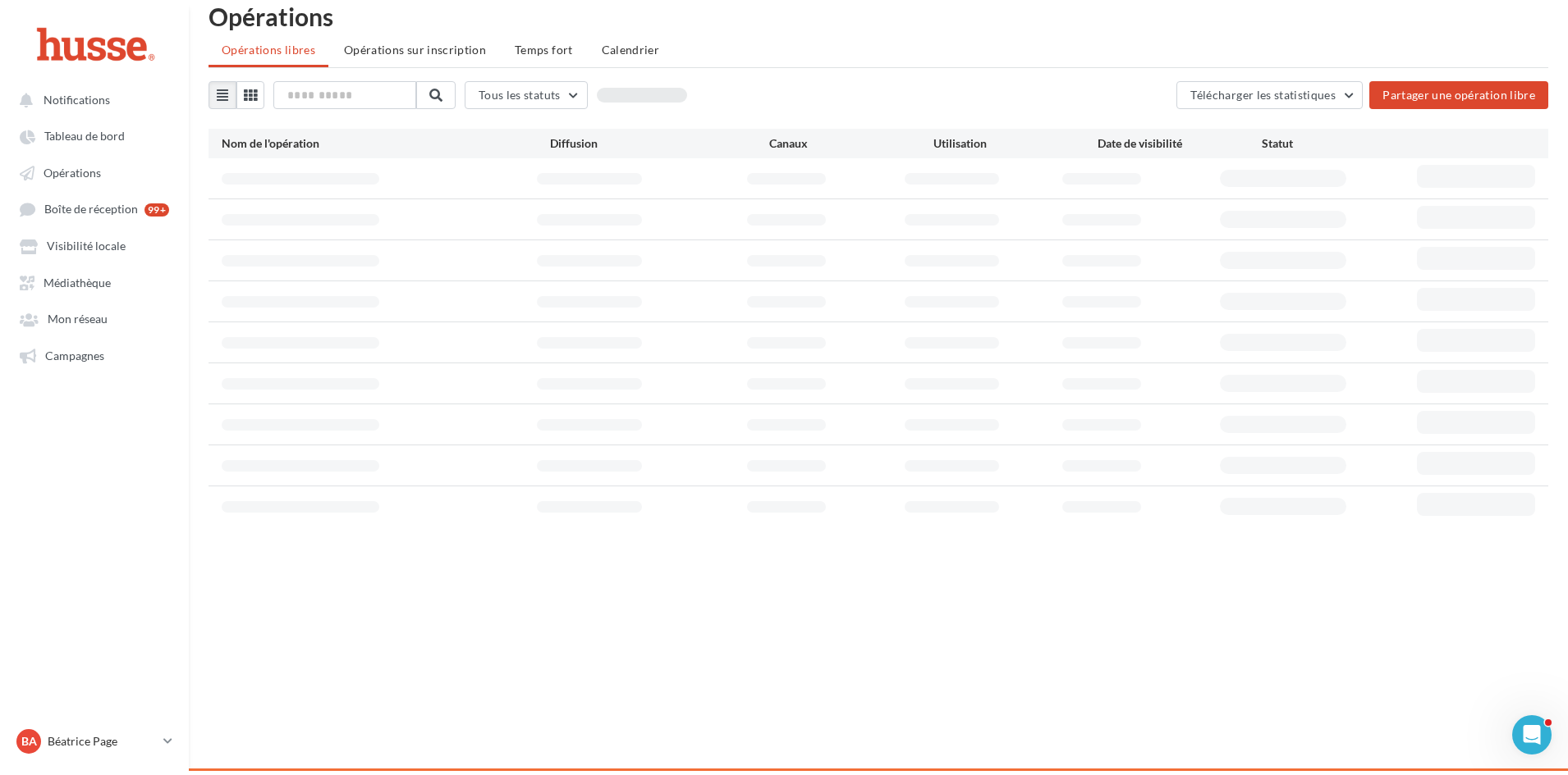
scroll to position [27, 0]
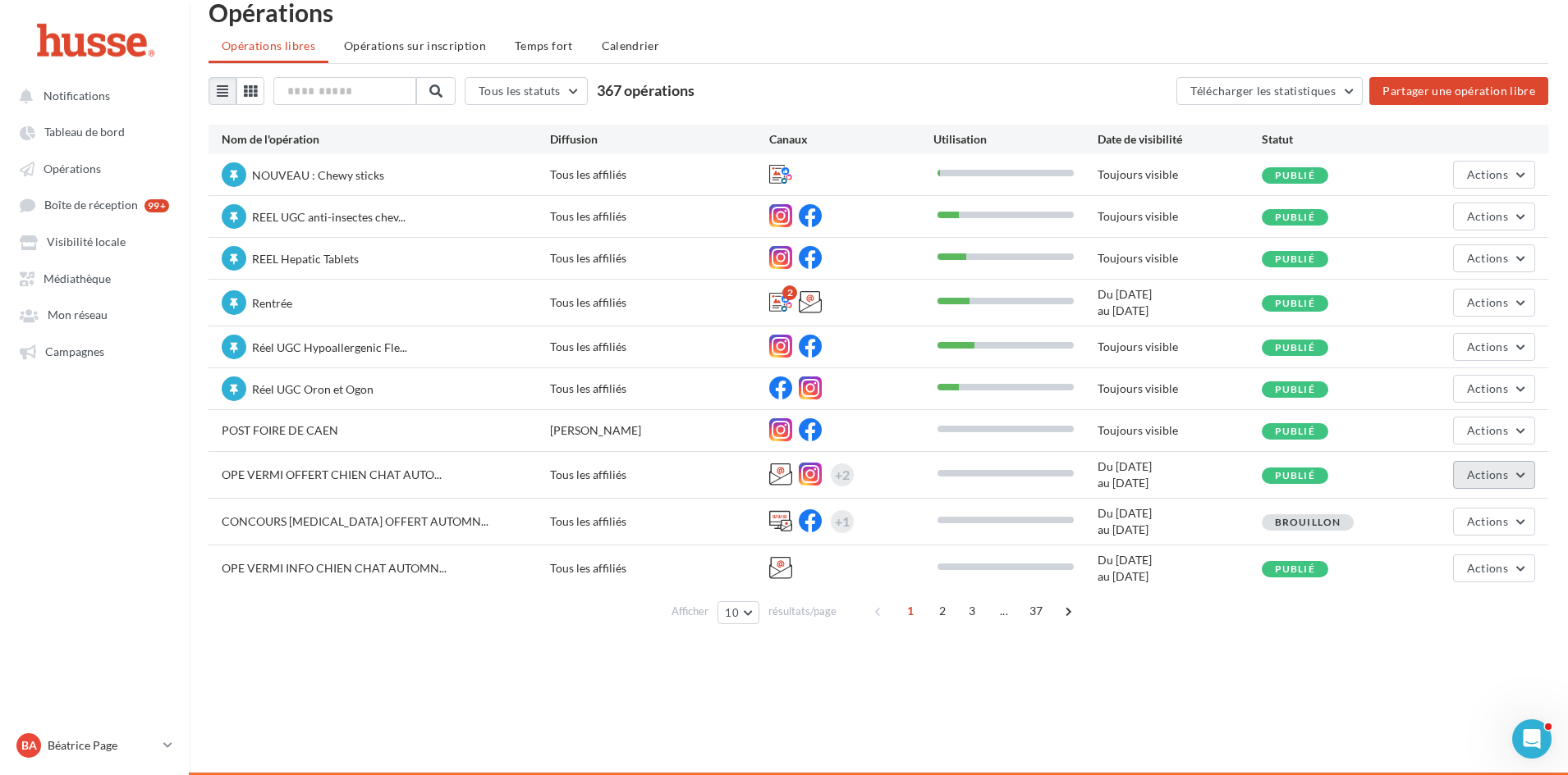
click at [1502, 473] on span "Actions" at bounding box center [1487, 475] width 41 height 14
click at [1444, 512] on button "Editer" at bounding box center [1453, 513] width 165 height 43
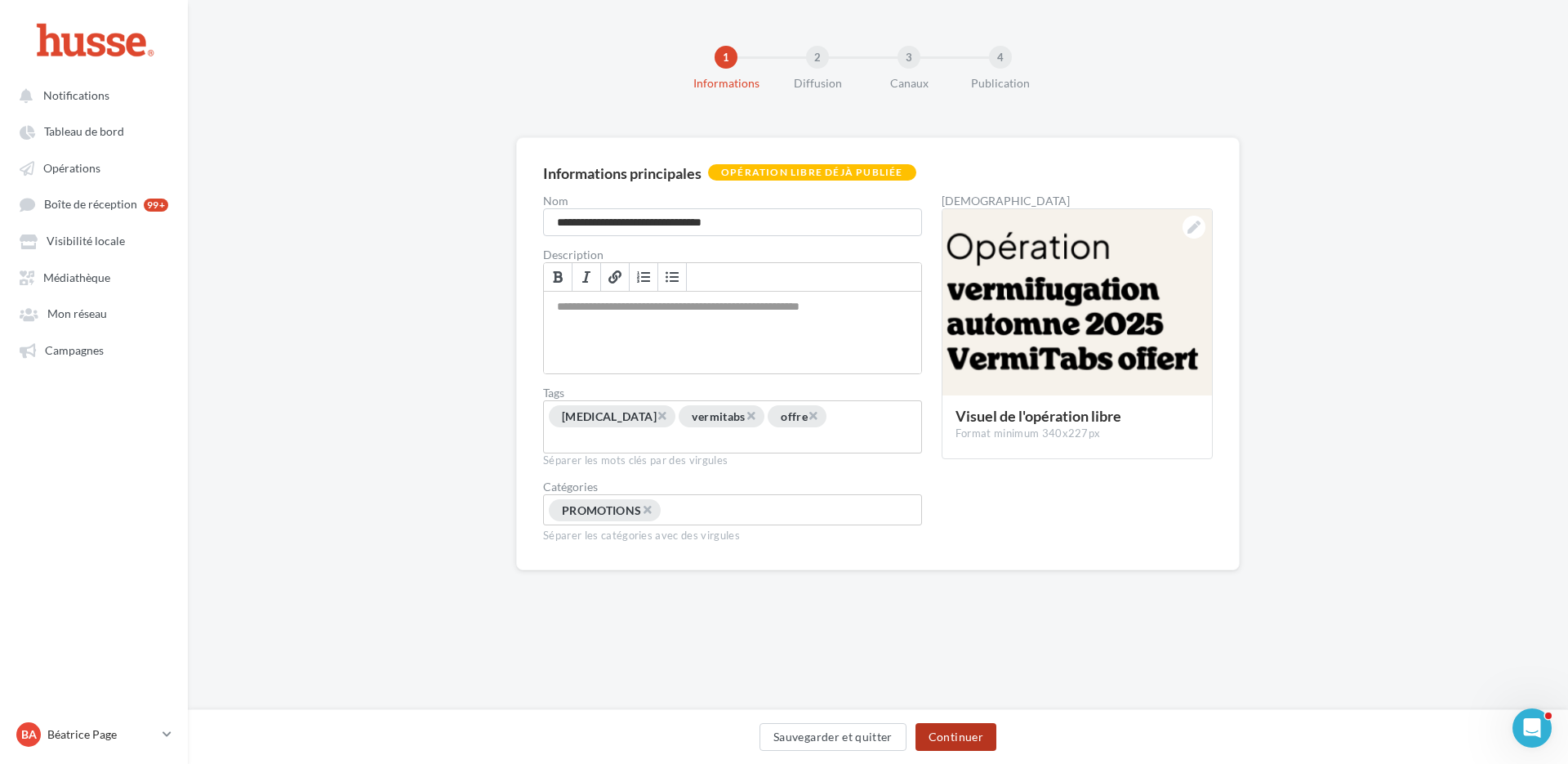
click at [952, 725] on button "Continuer" at bounding box center [955, 737] width 80 height 27
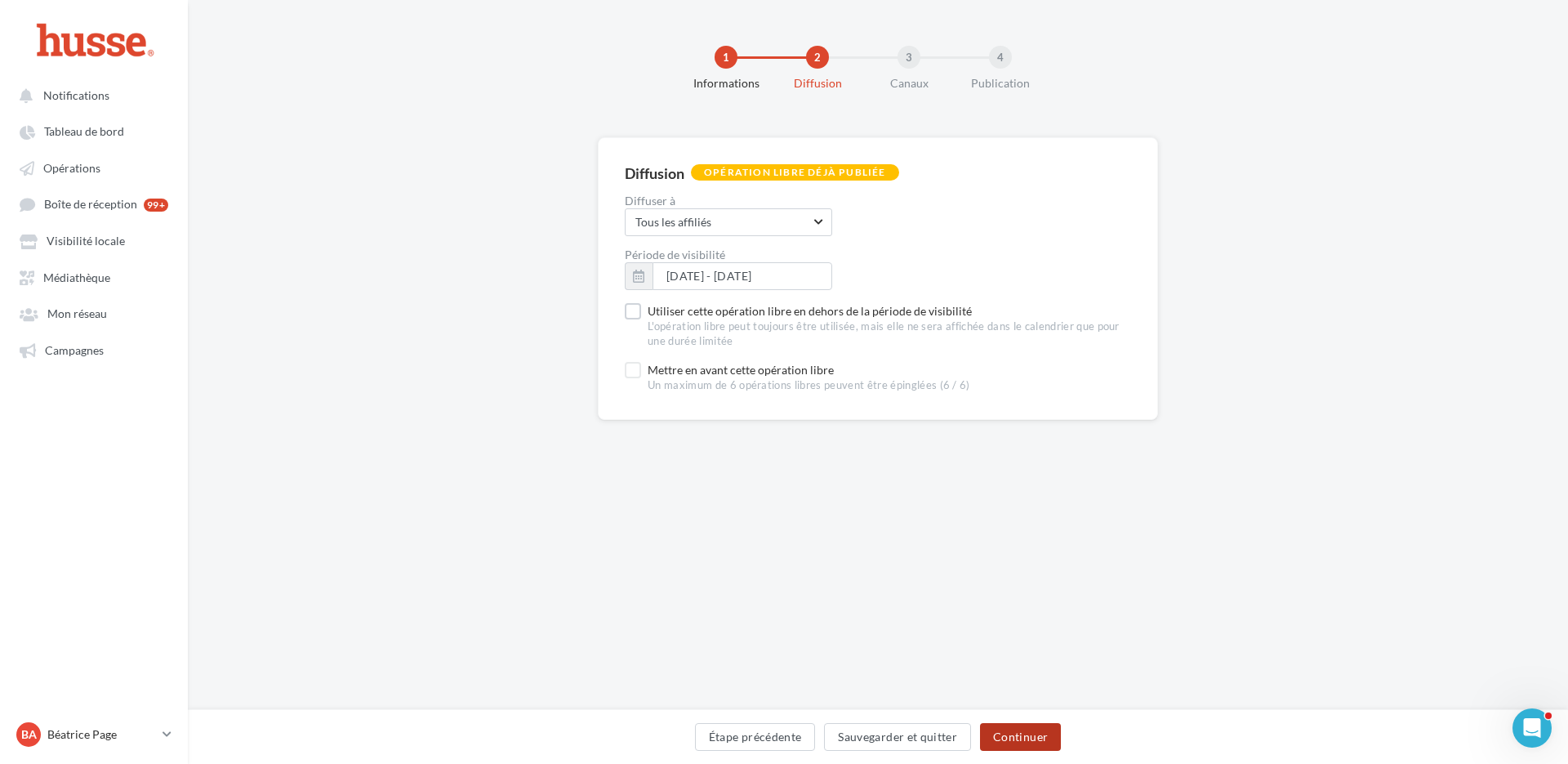
click at [1033, 737] on button "Continuer" at bounding box center [1019, 737] width 80 height 27
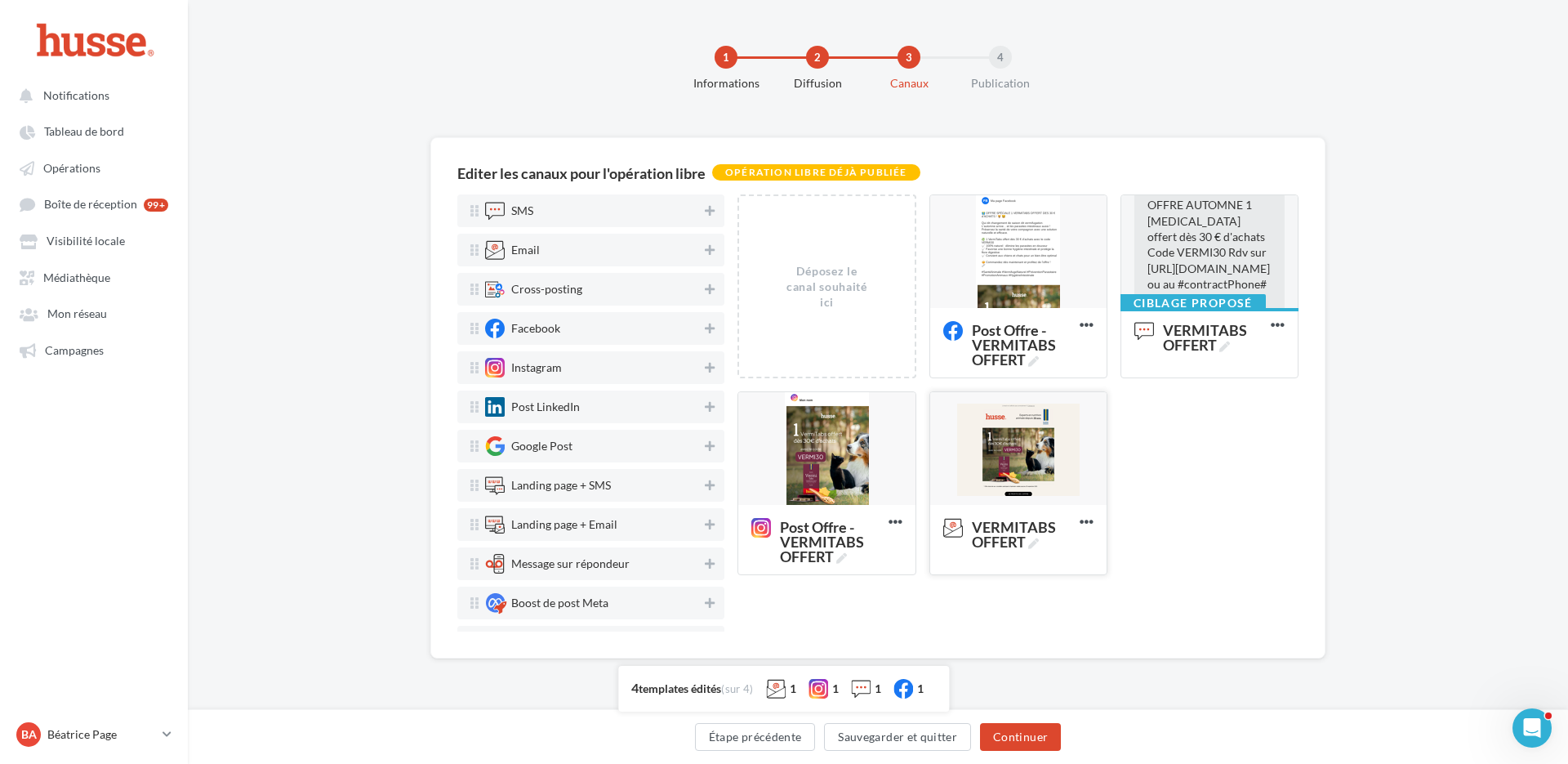
click at [1026, 437] on div at bounding box center [1018, 449] width 176 height 115
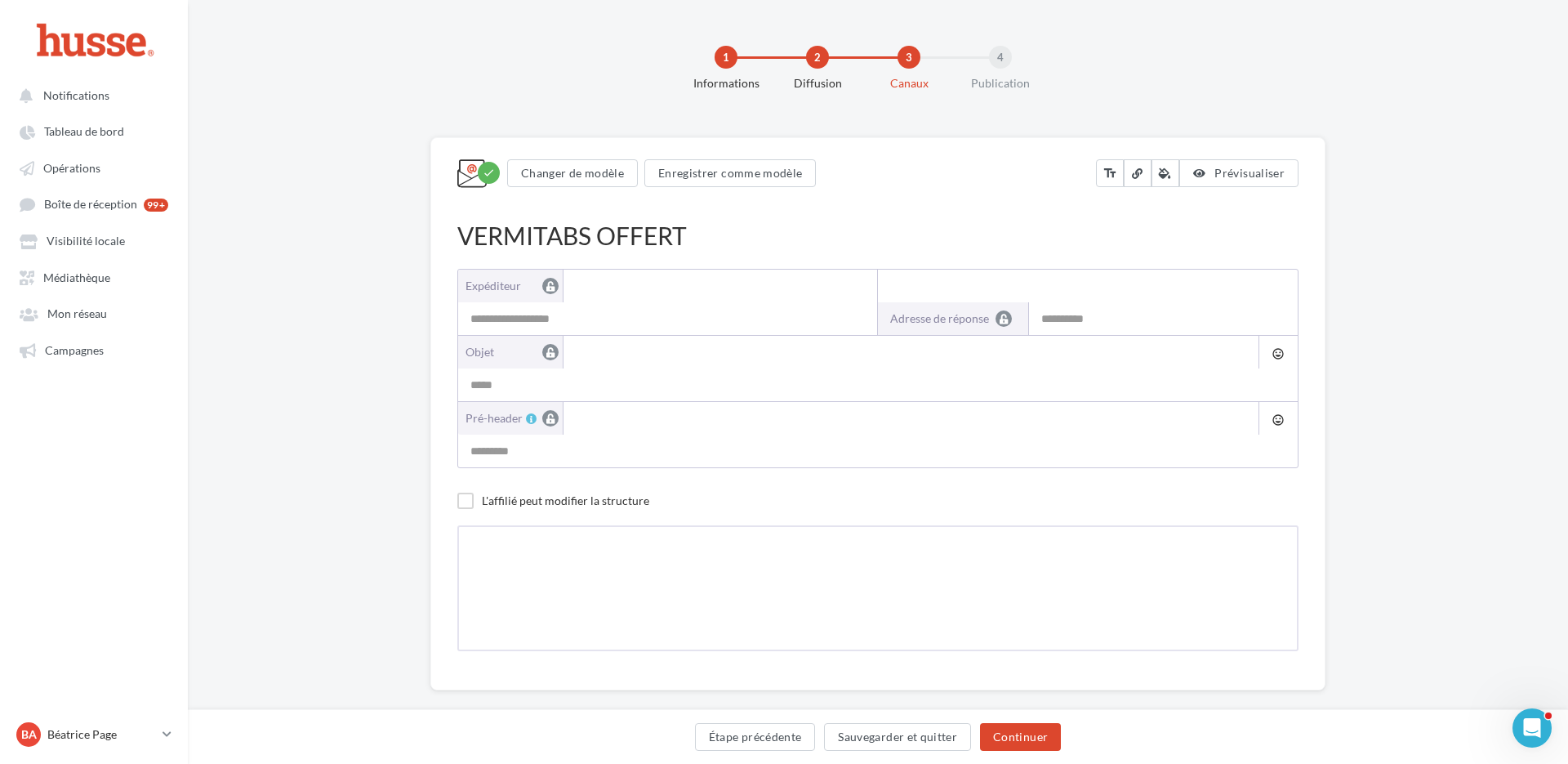
type input "**********"
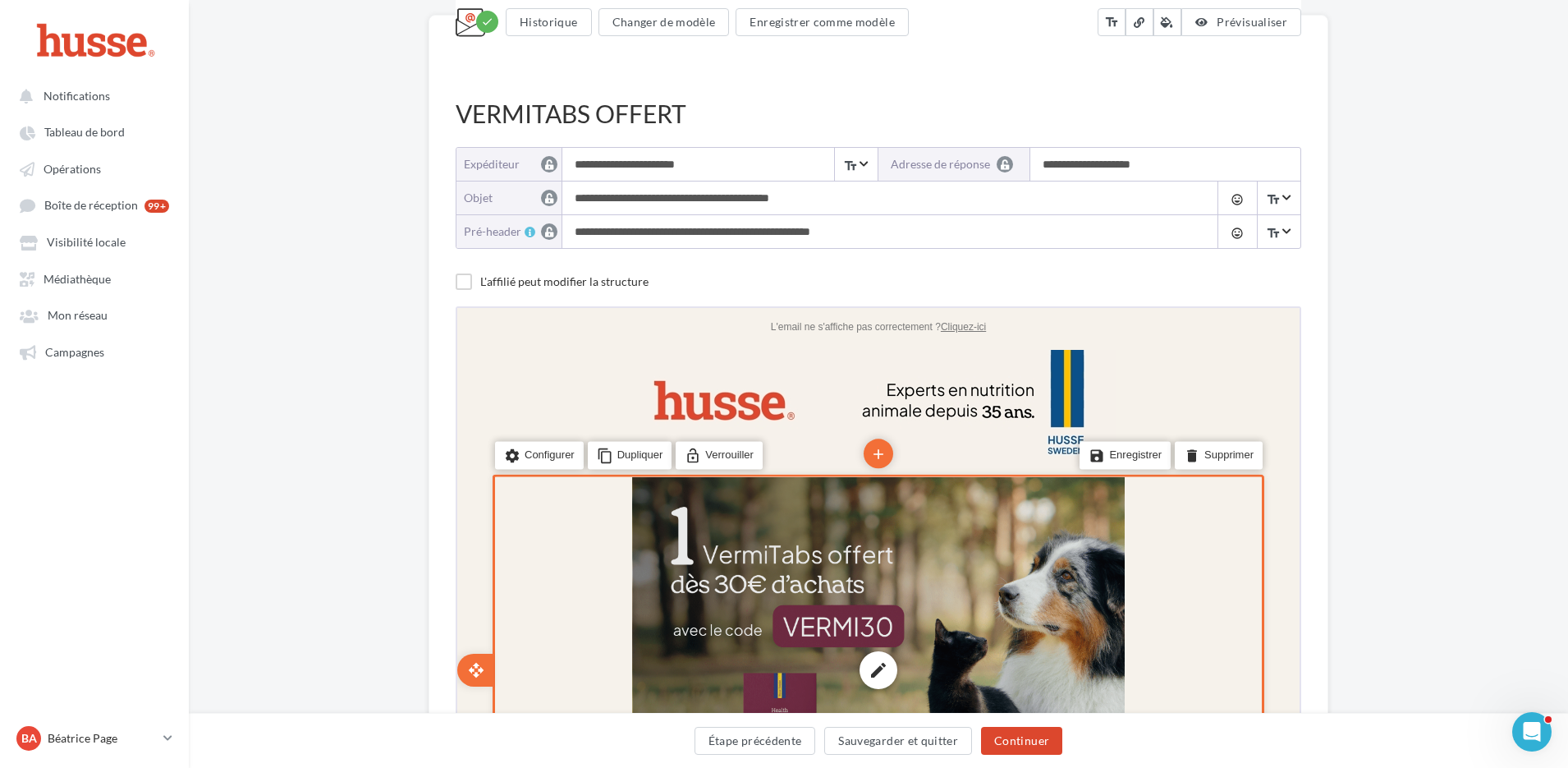
scroll to position [328, 0]
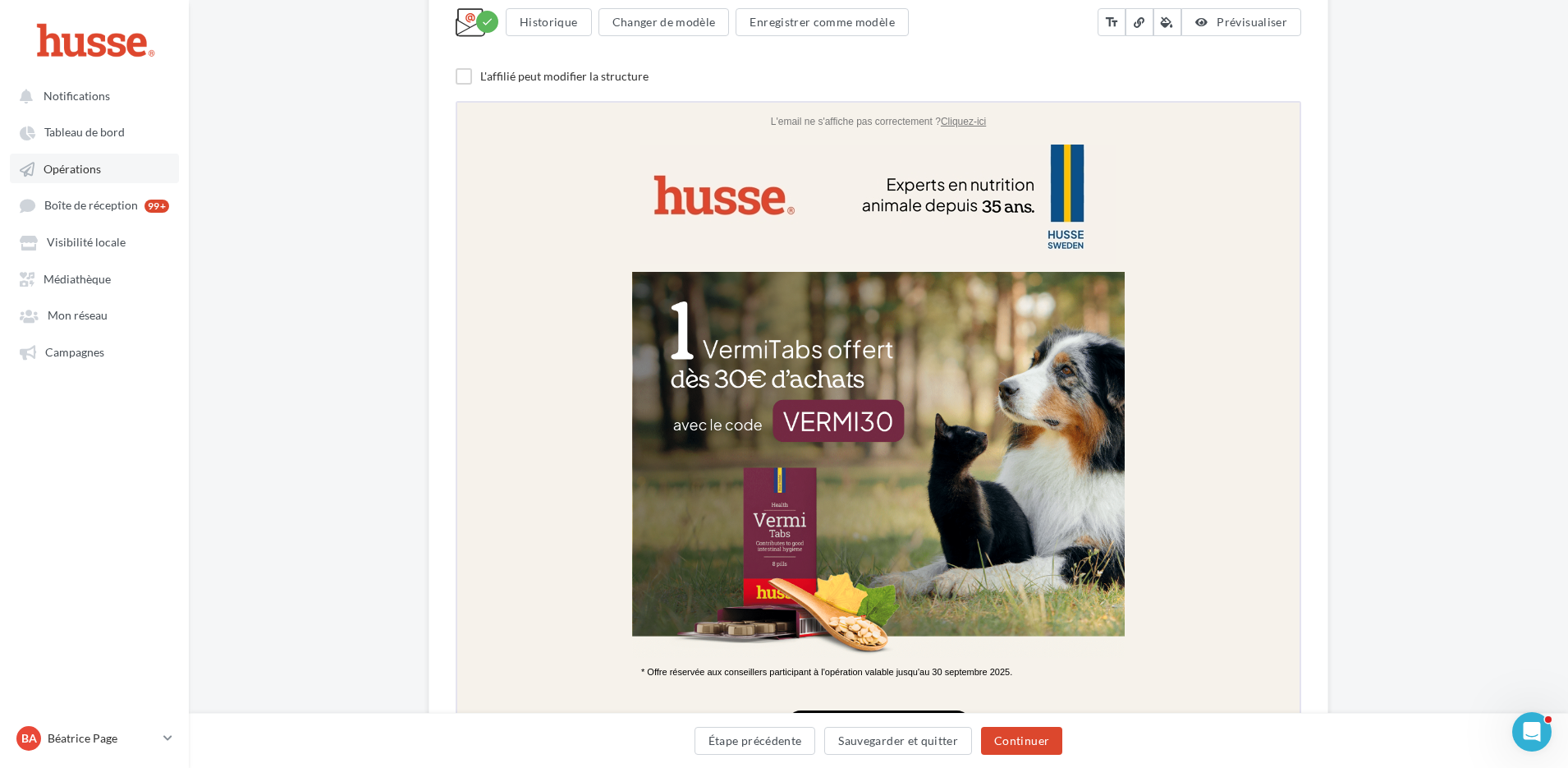
click at [75, 174] on span "Opérations" at bounding box center [72, 168] width 57 height 14
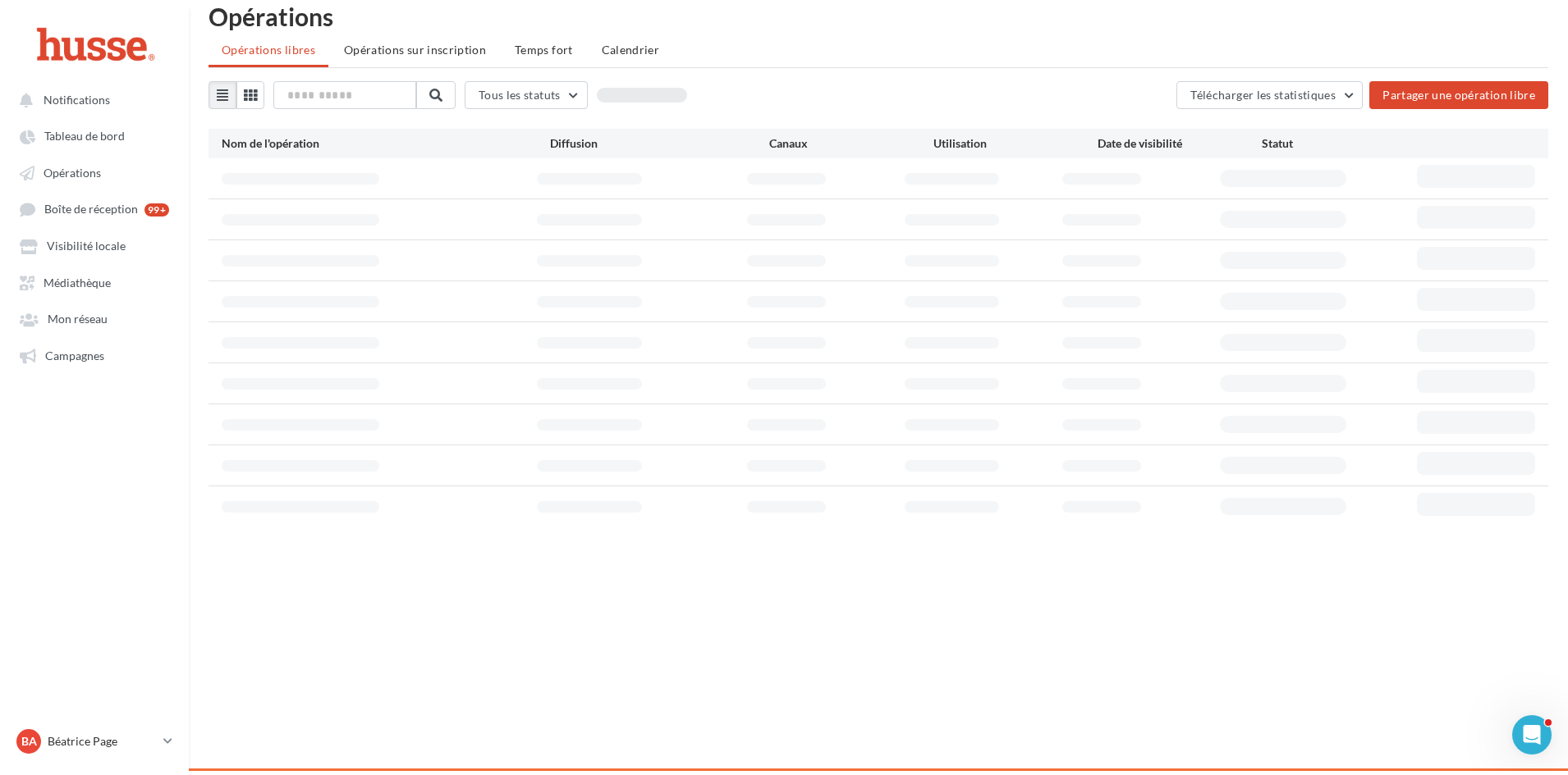
scroll to position [27, 0]
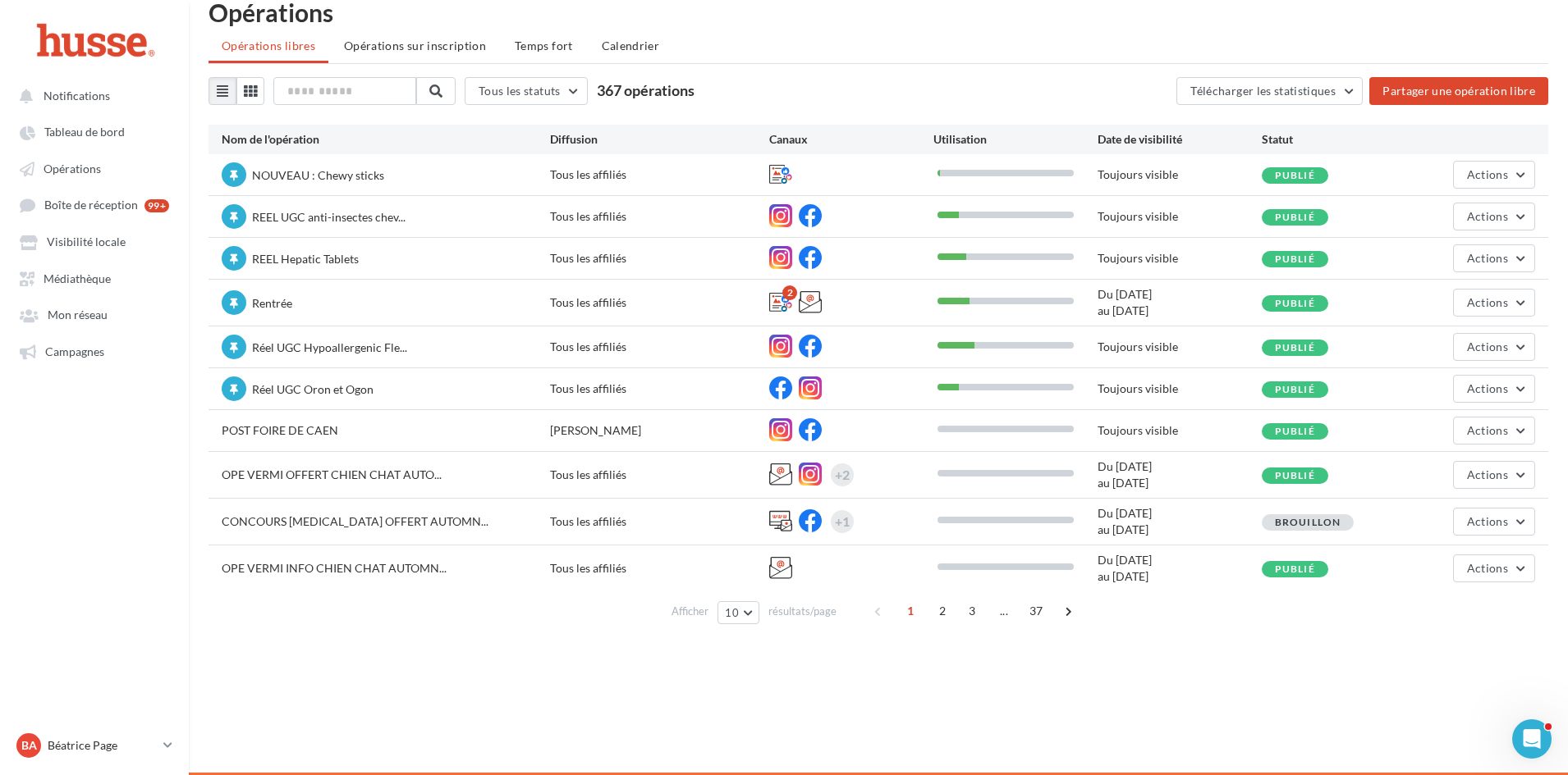
click at [943, 611] on span "2" at bounding box center [943, 611] width 27 height 27
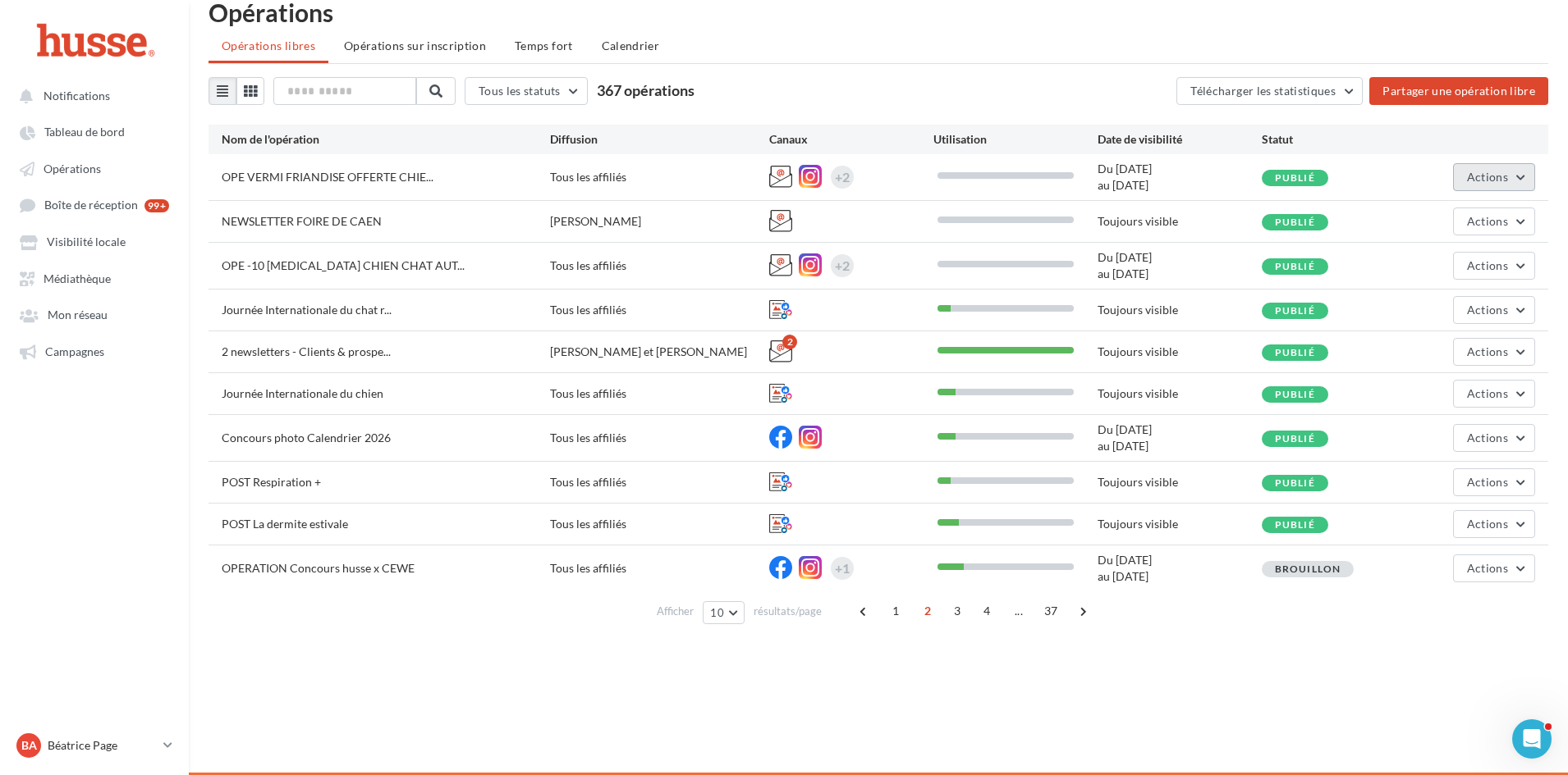
click at [1492, 176] on span "Actions" at bounding box center [1487, 177] width 41 height 14
click at [1452, 212] on button "Editer" at bounding box center [1453, 216] width 165 height 43
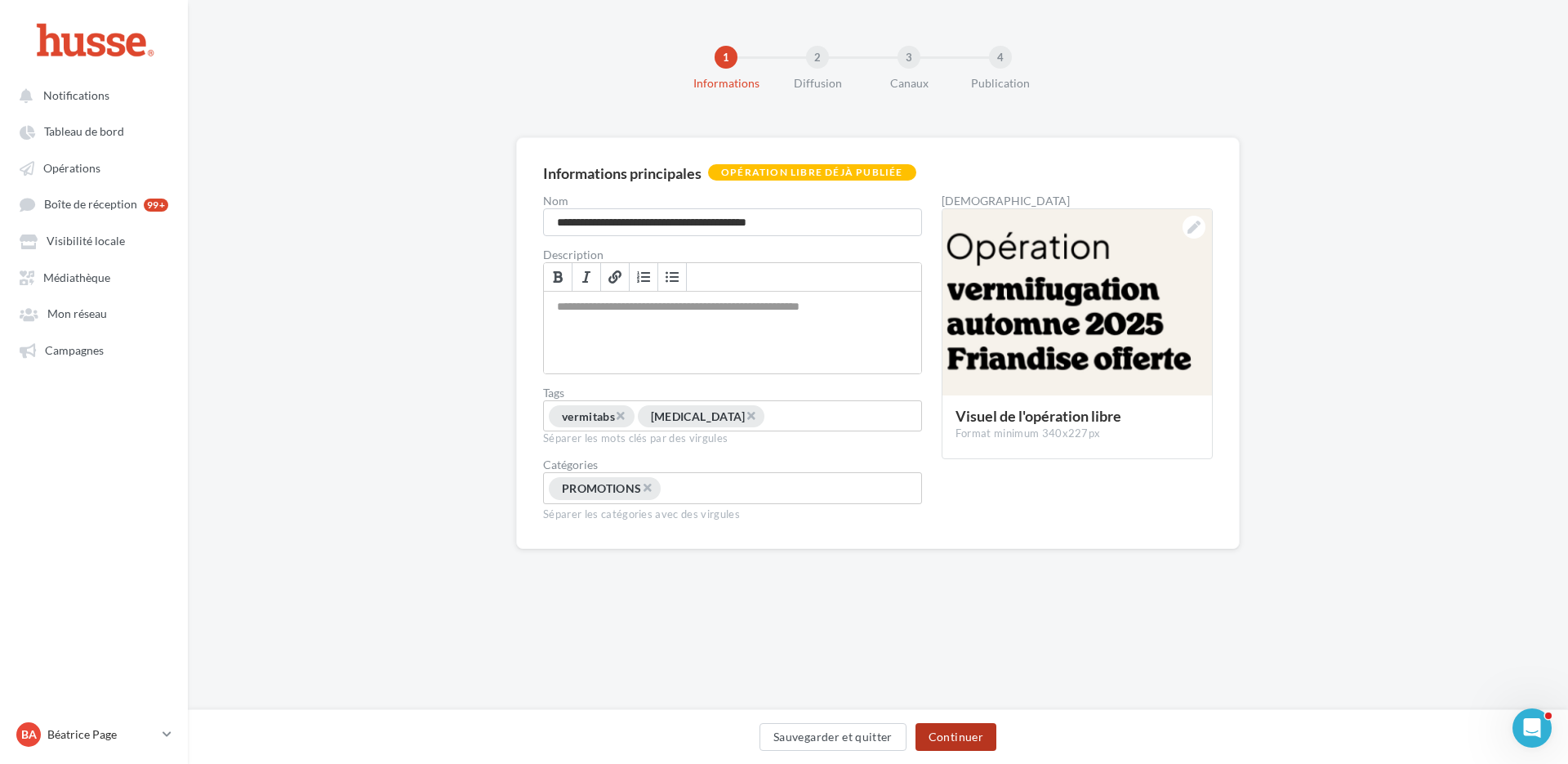
click at [960, 738] on button "Continuer" at bounding box center [955, 737] width 80 height 27
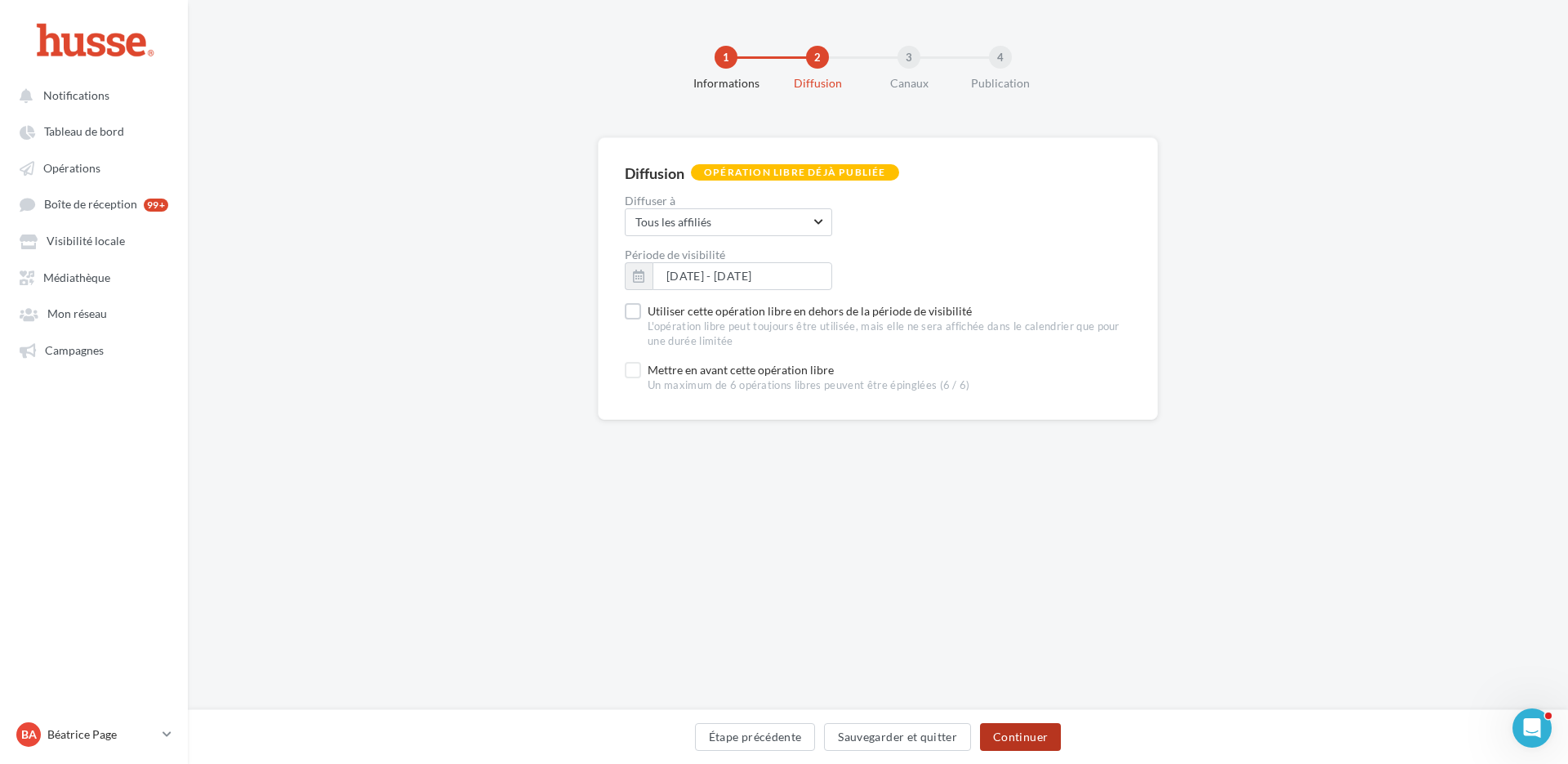
click at [1014, 735] on button "Continuer" at bounding box center [1019, 737] width 80 height 27
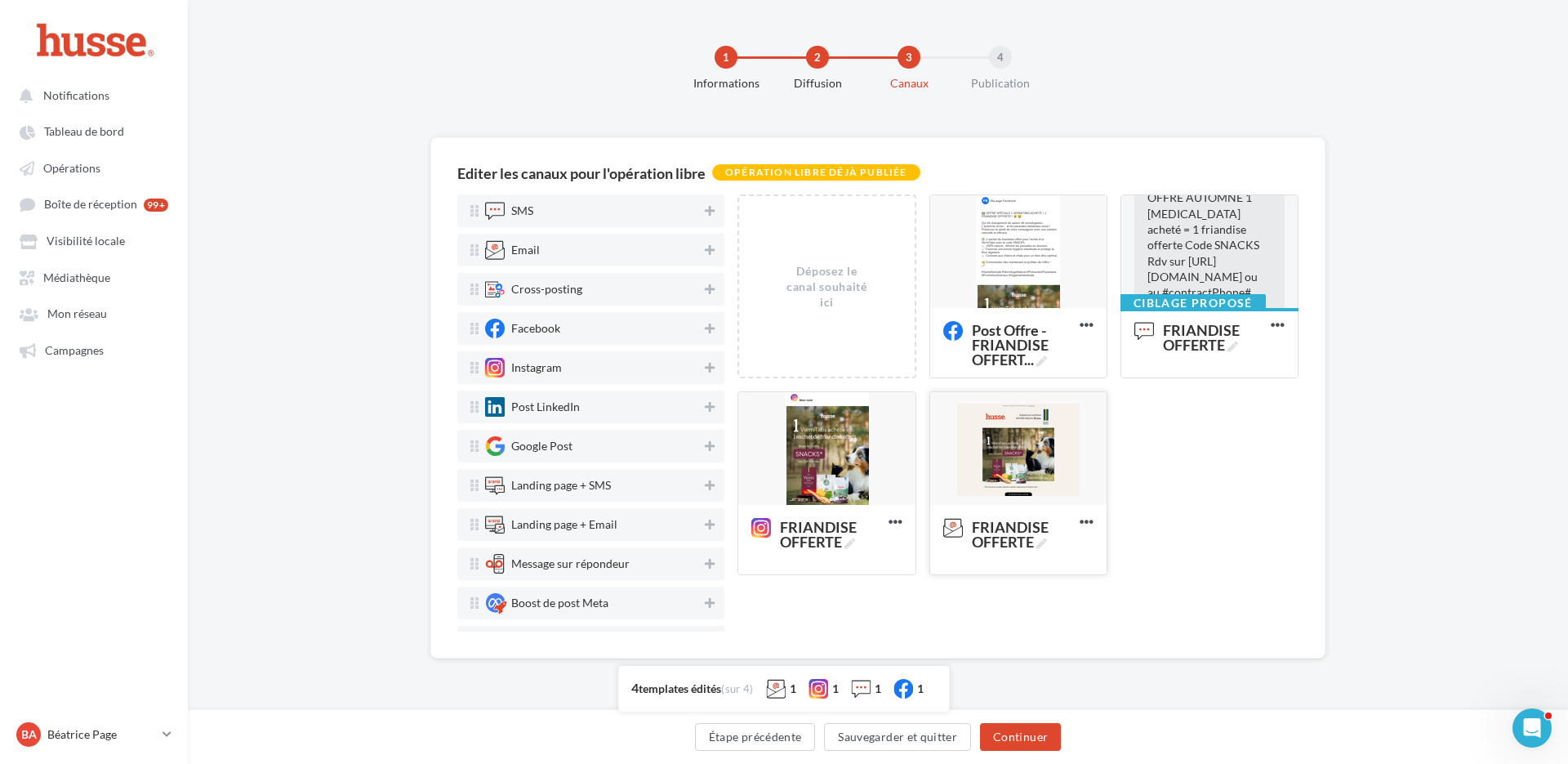
click at [1019, 450] on div at bounding box center [1018, 449] width 176 height 115
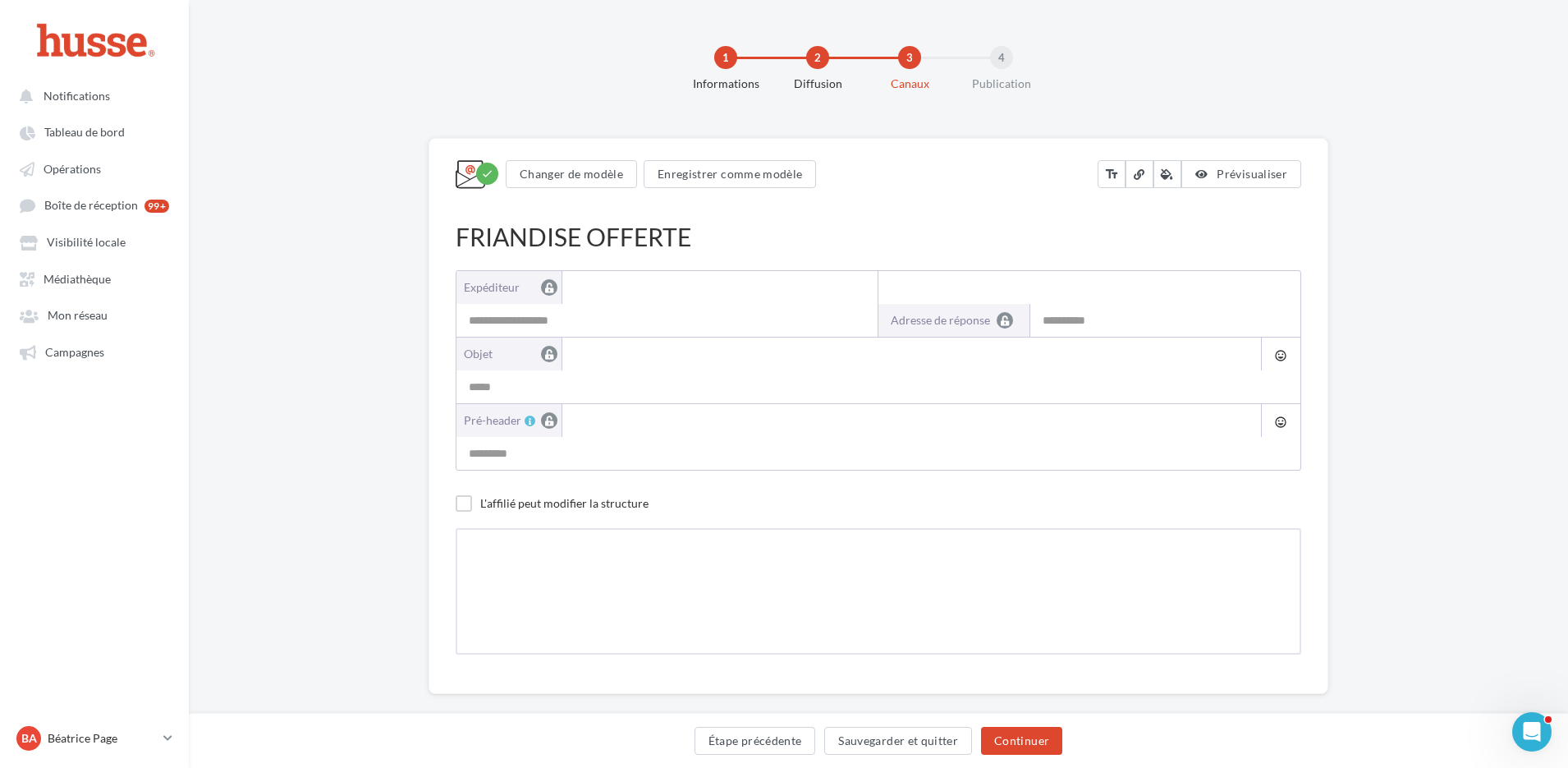
type input "**********"
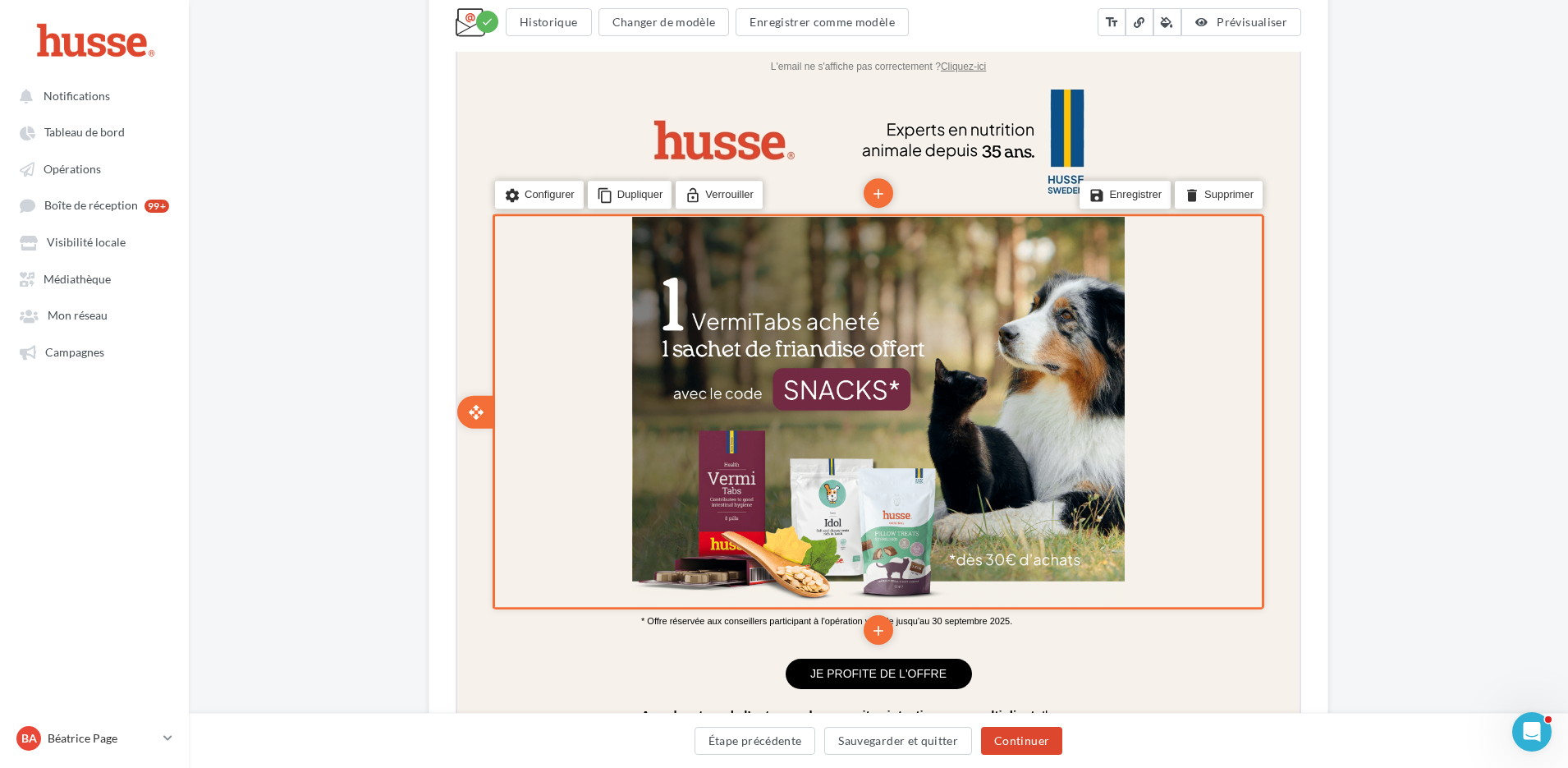
scroll to position [410, 0]
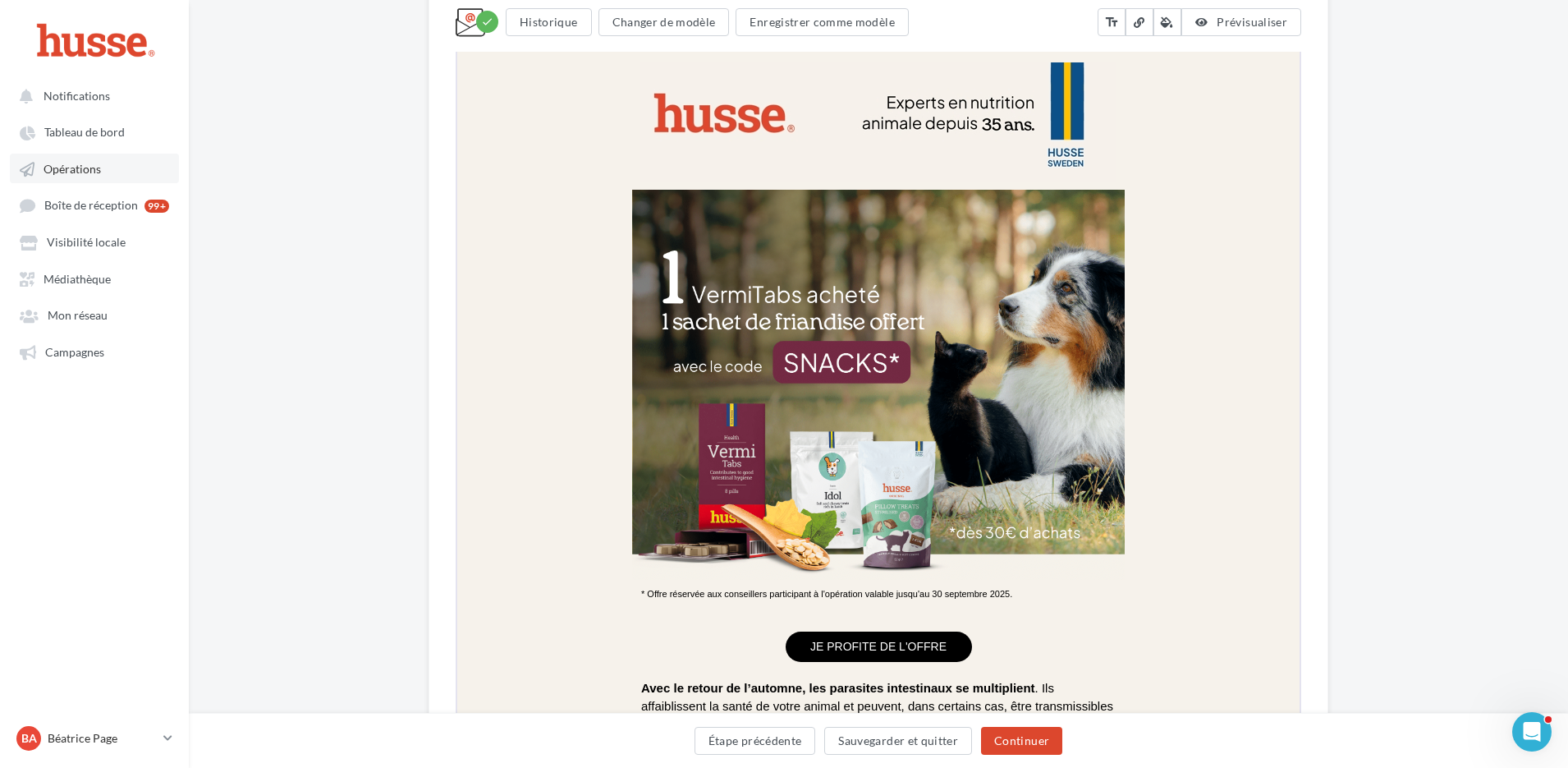
click at [84, 171] on span "Opérations" at bounding box center [72, 168] width 57 height 14
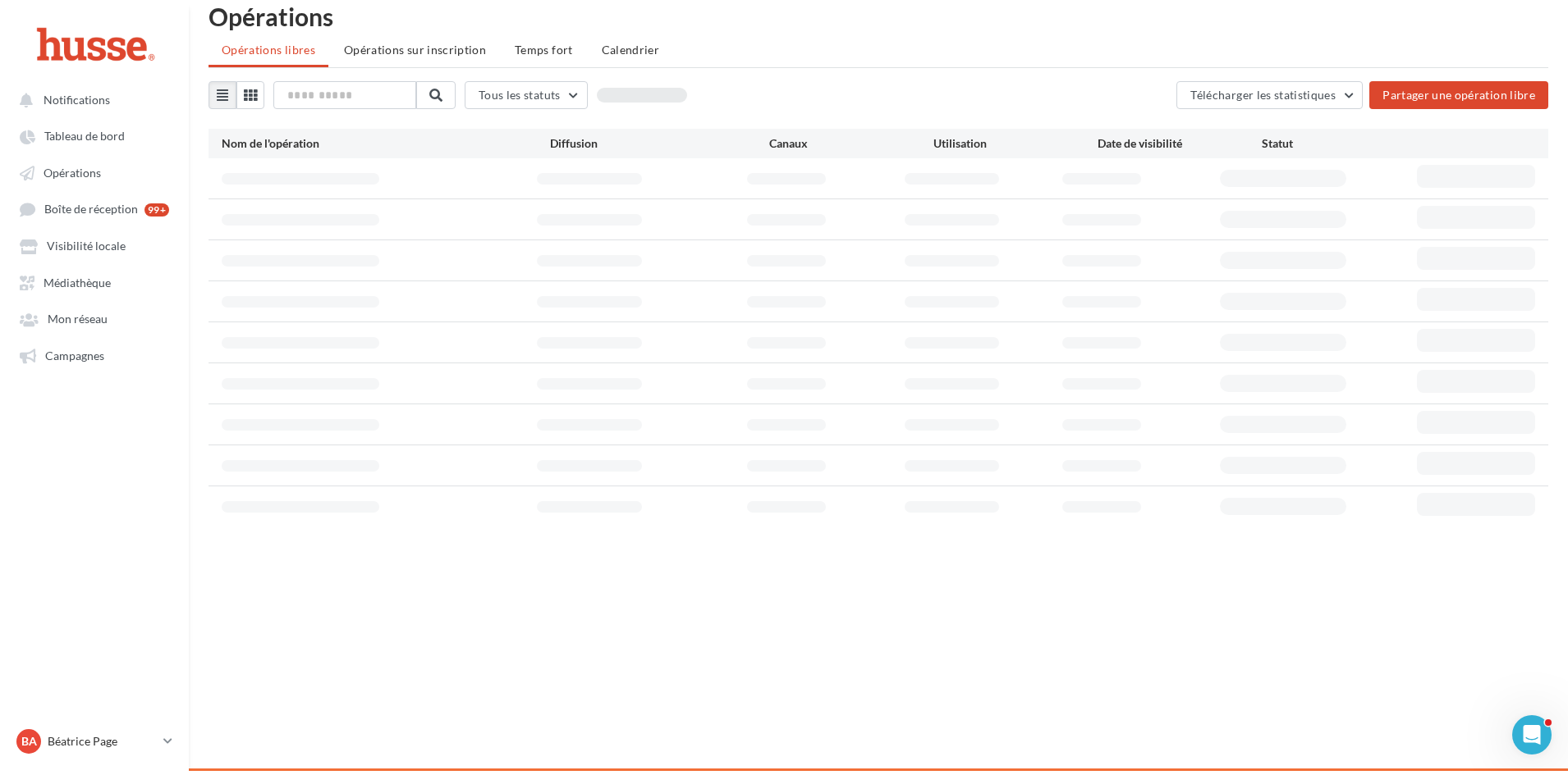
scroll to position [27, 0]
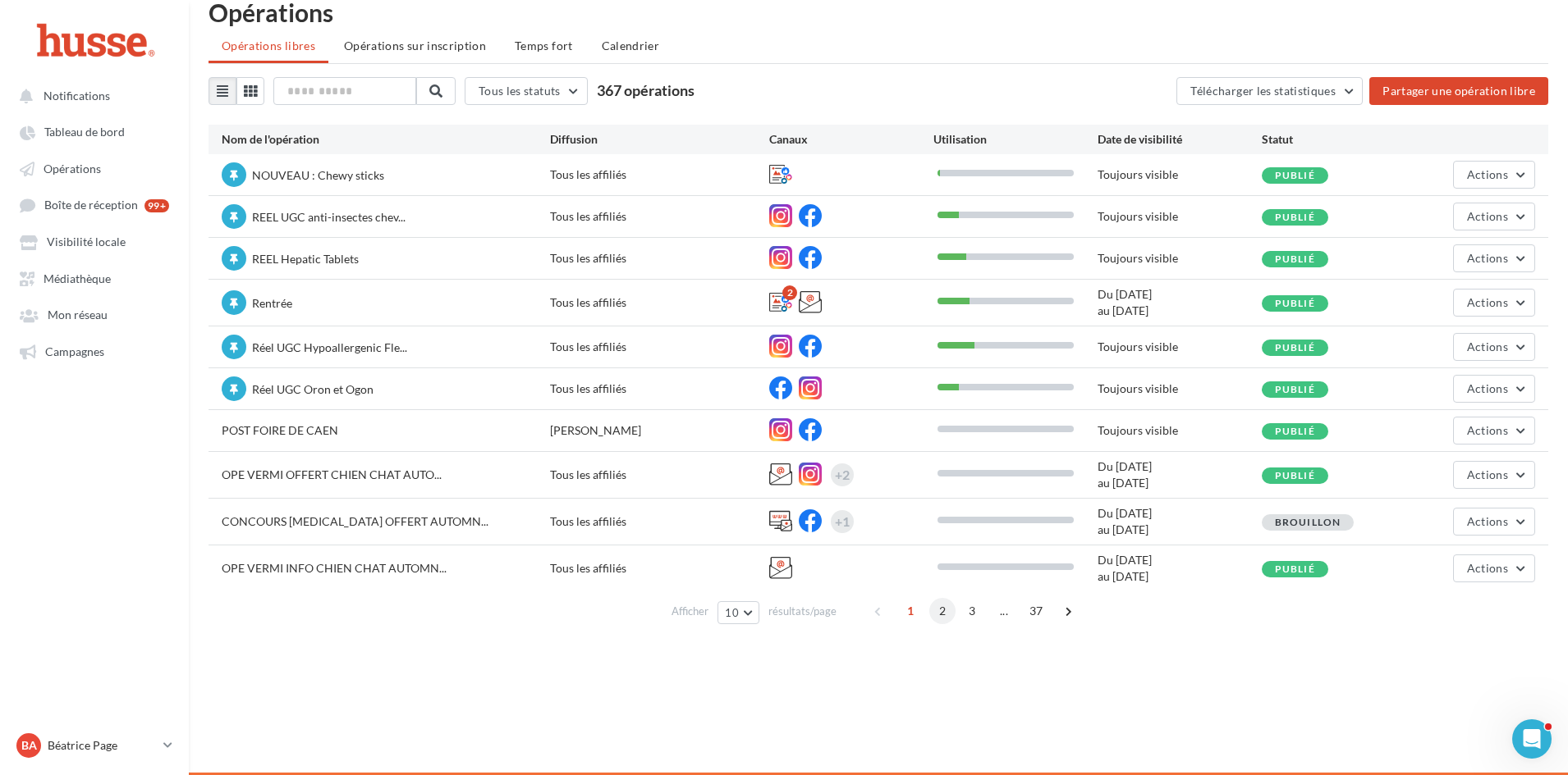
click at [942, 608] on span "2" at bounding box center [943, 611] width 27 height 27
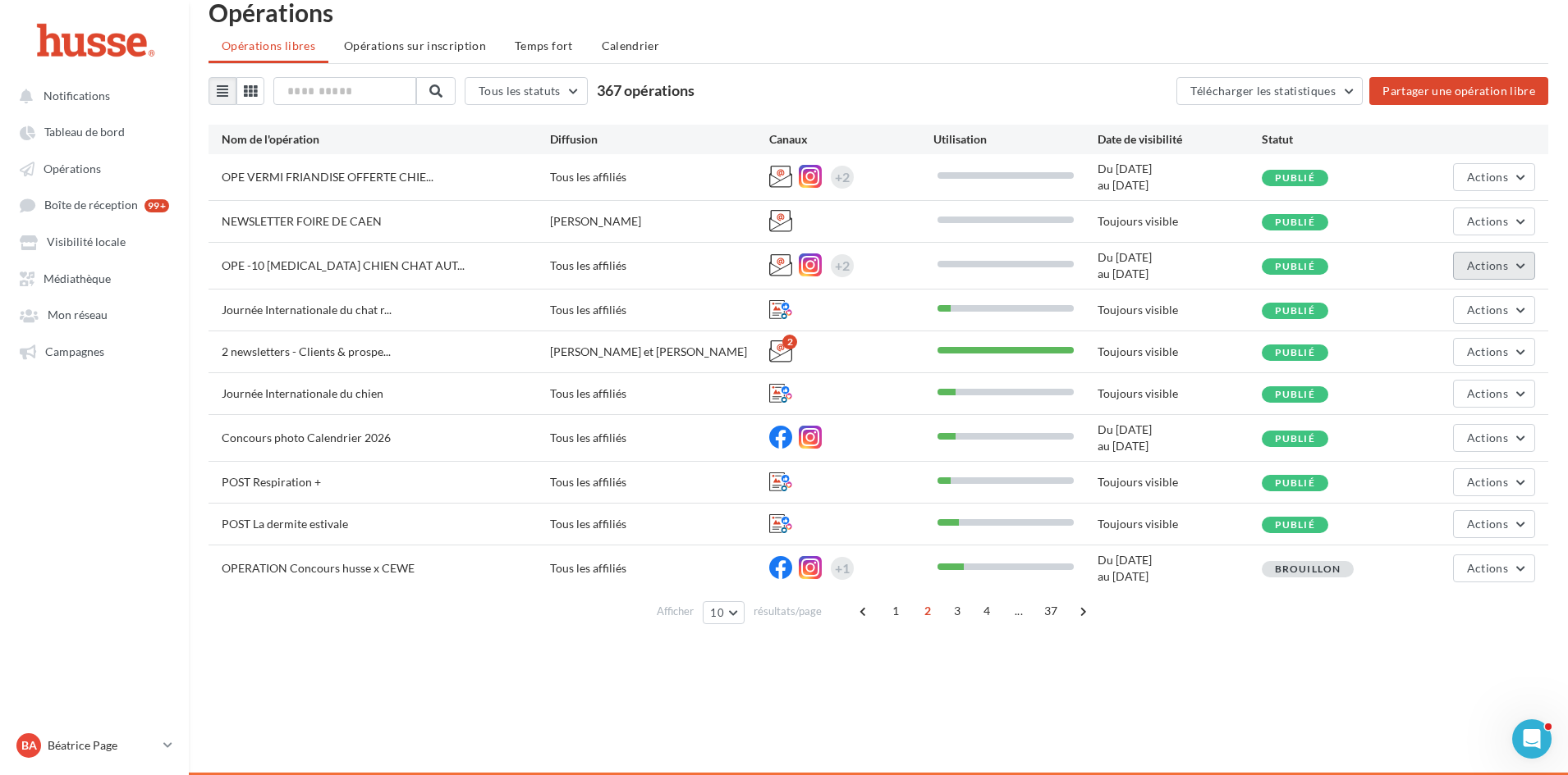
click at [1494, 271] on span "Actions" at bounding box center [1487, 265] width 41 height 14
click at [1452, 308] on button "Editer" at bounding box center [1453, 304] width 165 height 43
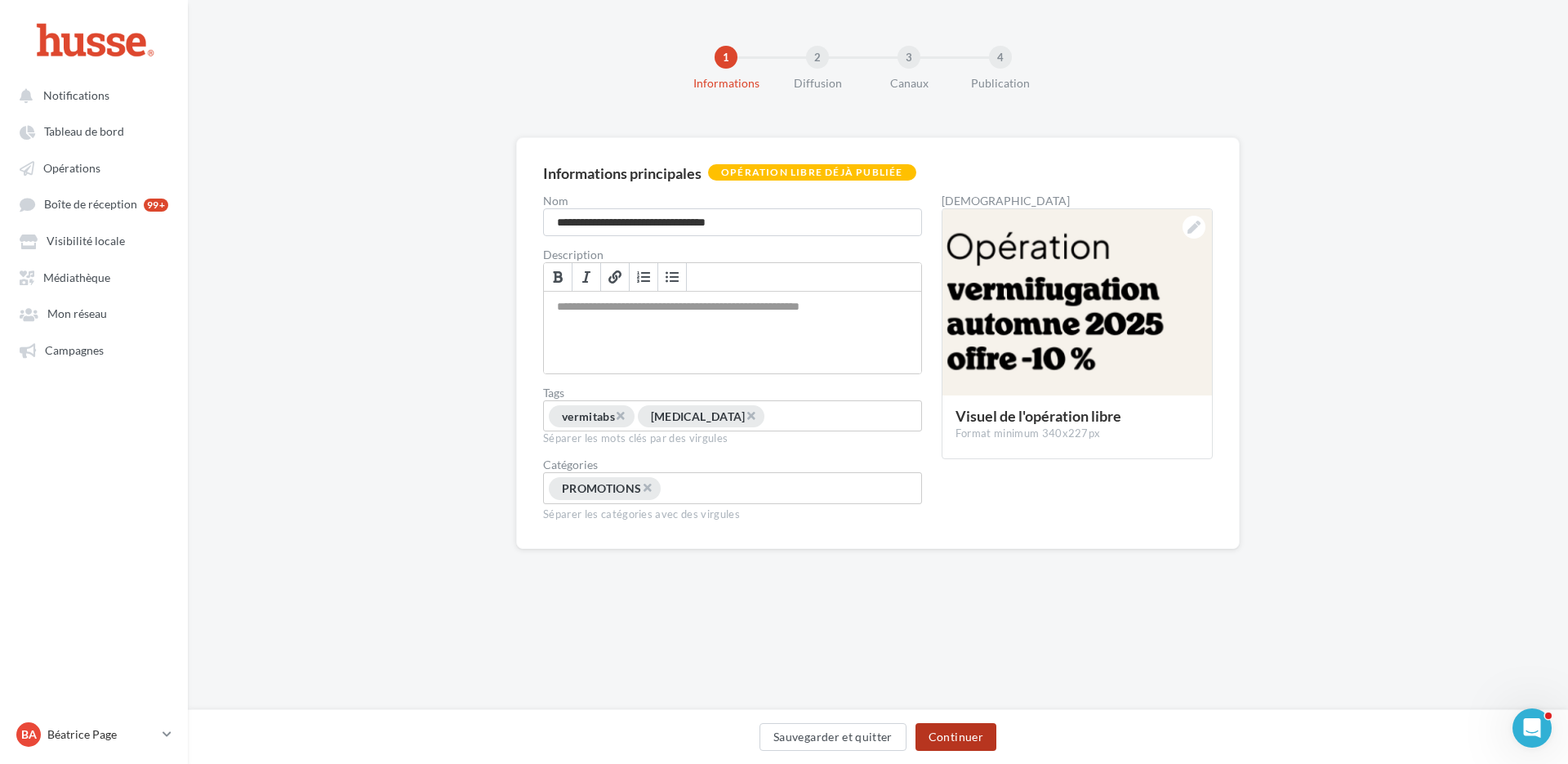
click at [961, 740] on button "Continuer" at bounding box center [955, 737] width 80 height 27
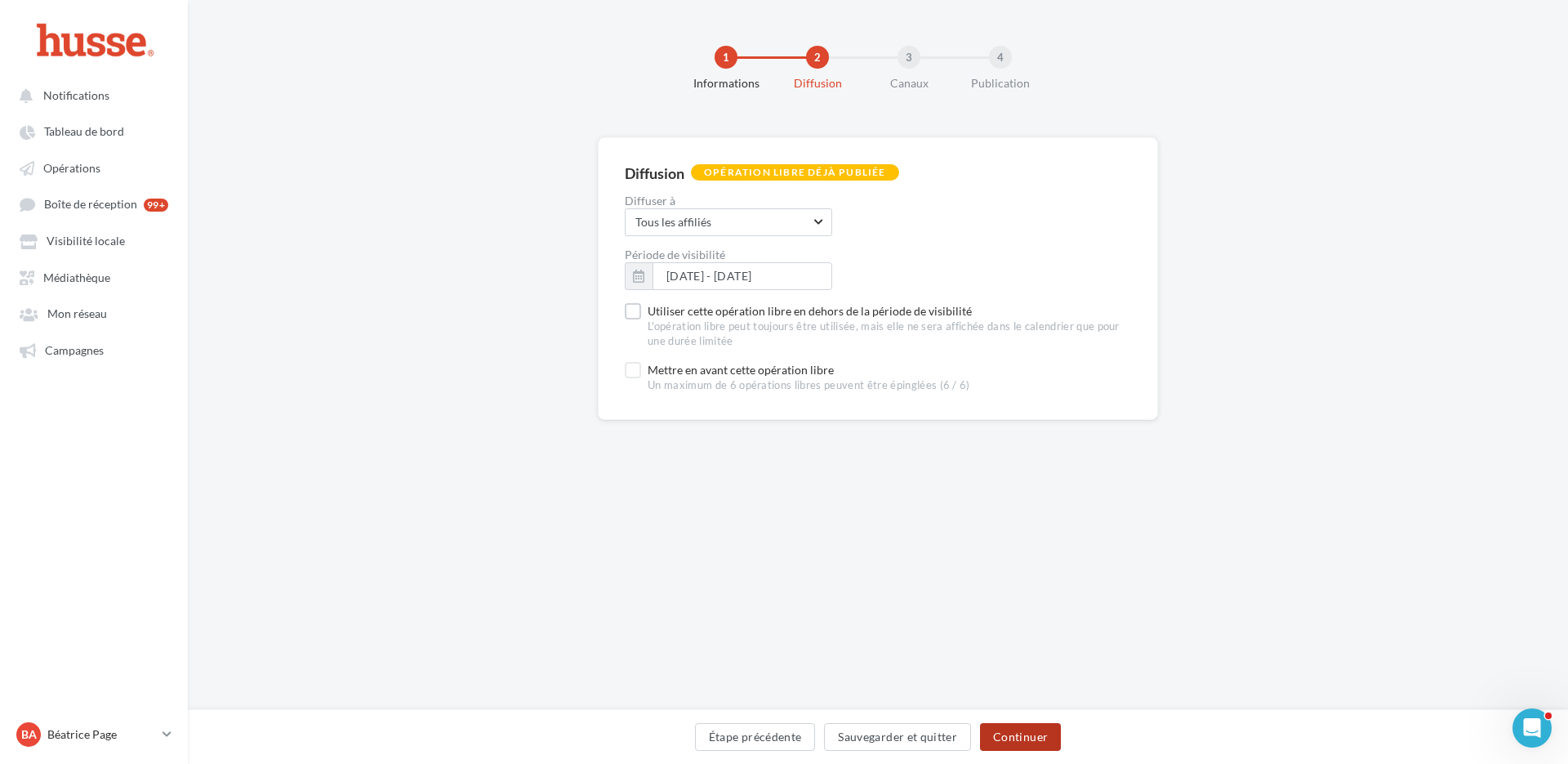
click at [1015, 735] on button "Continuer" at bounding box center [1019, 737] width 80 height 27
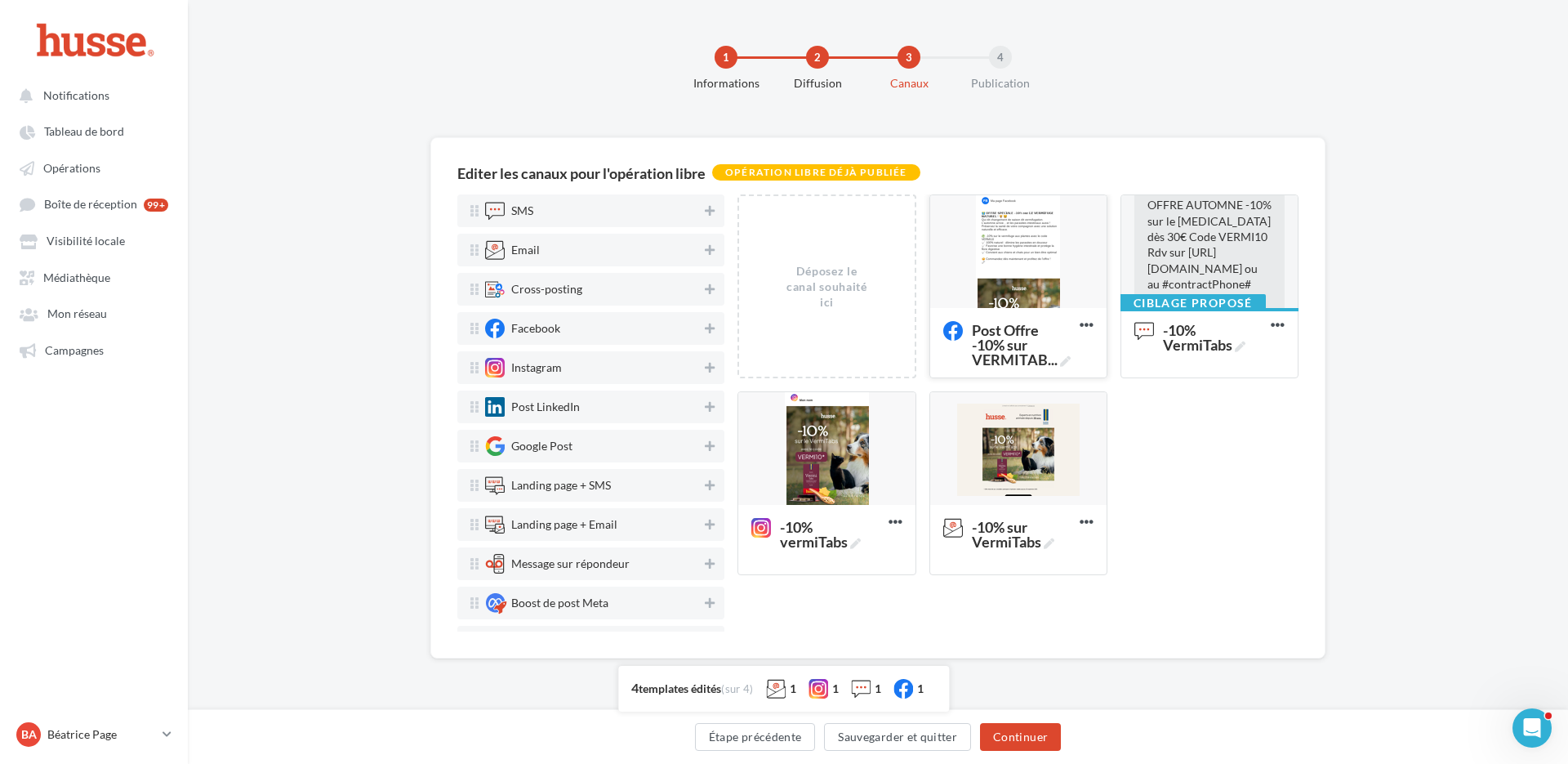
click at [1021, 254] on div at bounding box center [1018, 252] width 176 height 115
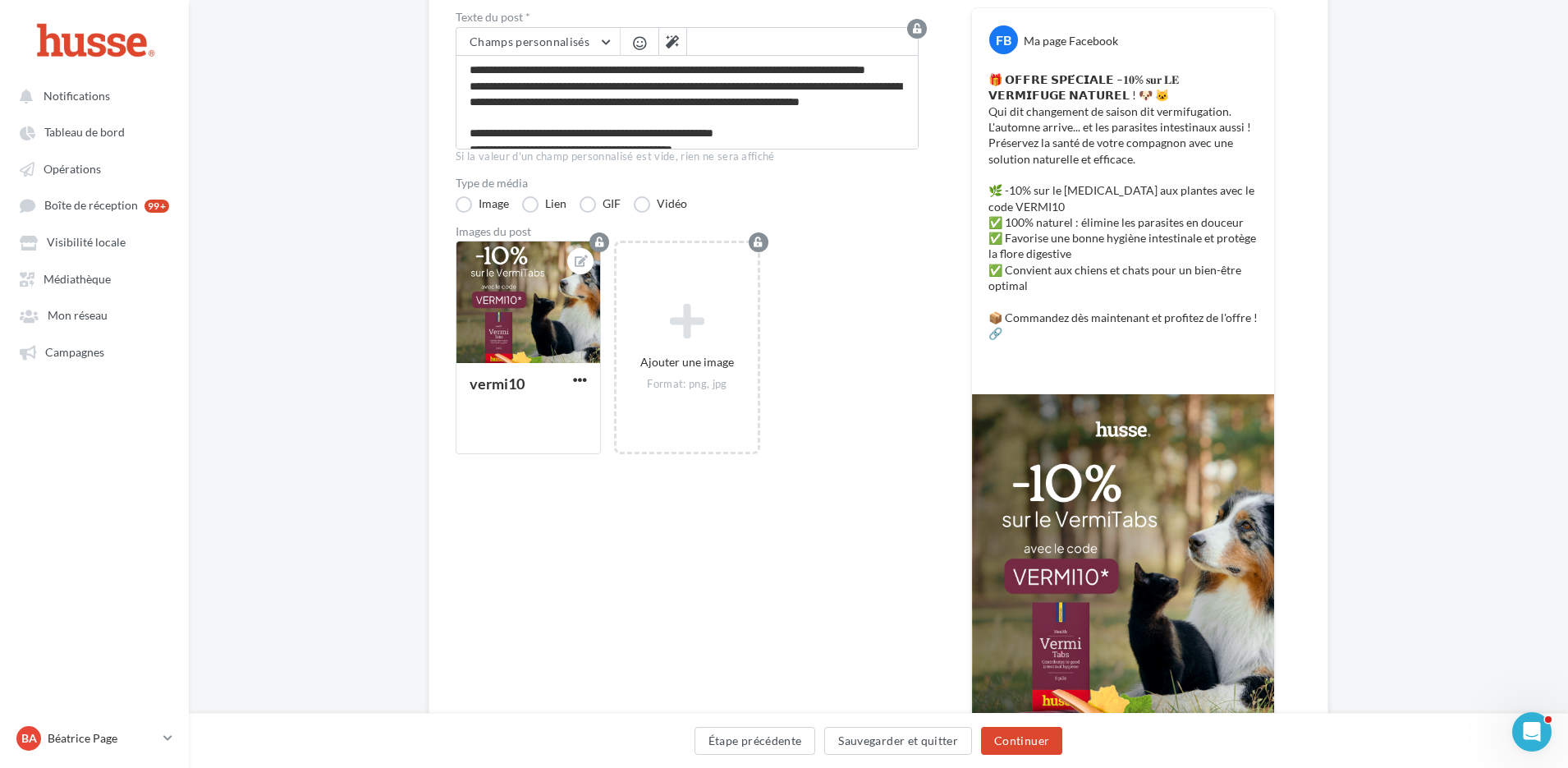
scroll to position [328, 0]
